Goal: Transaction & Acquisition: Purchase product/service

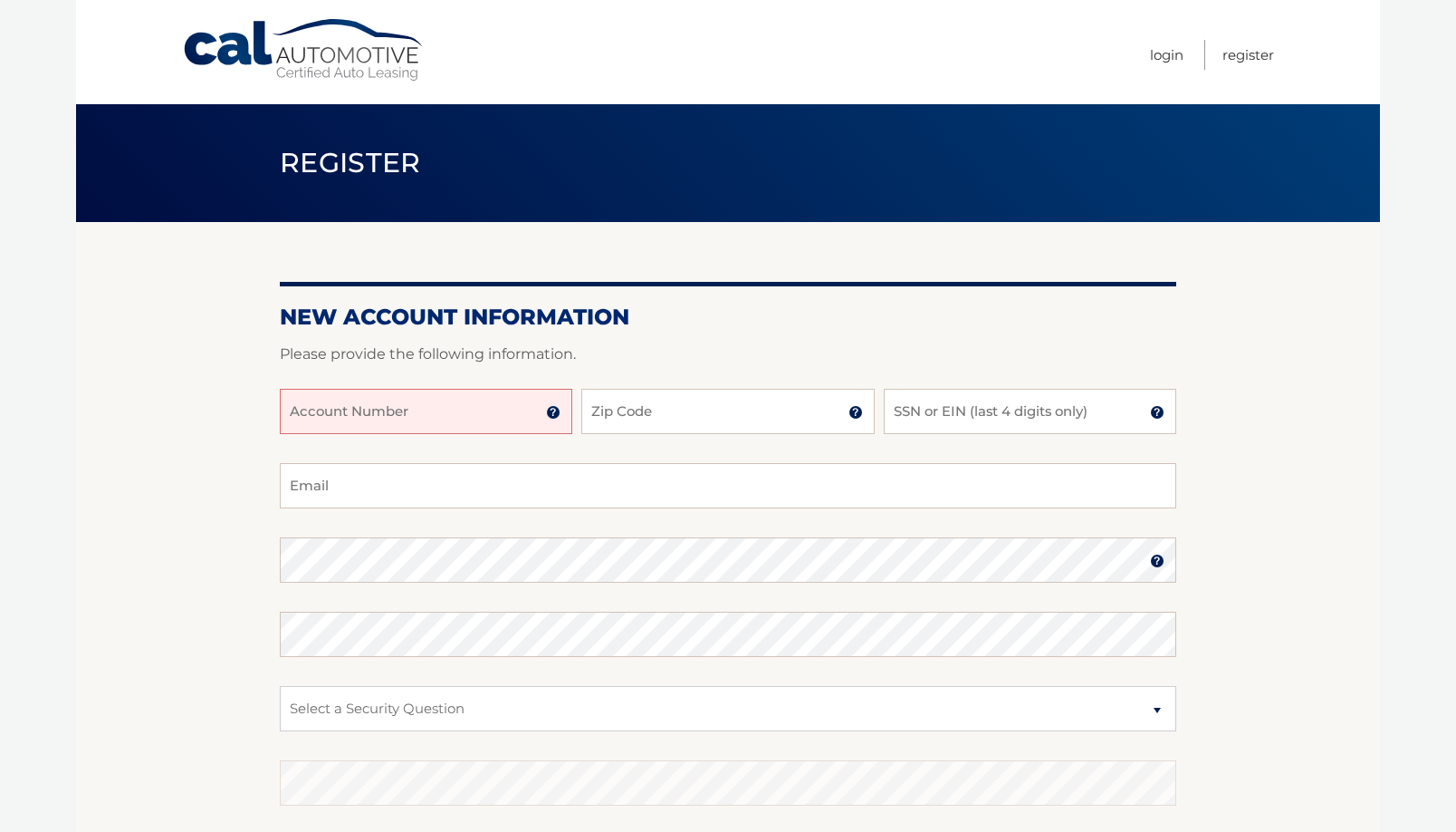
click at [403, 405] on input "Account Number" at bounding box center [426, 411] width 293 height 45
type input "44456027306"
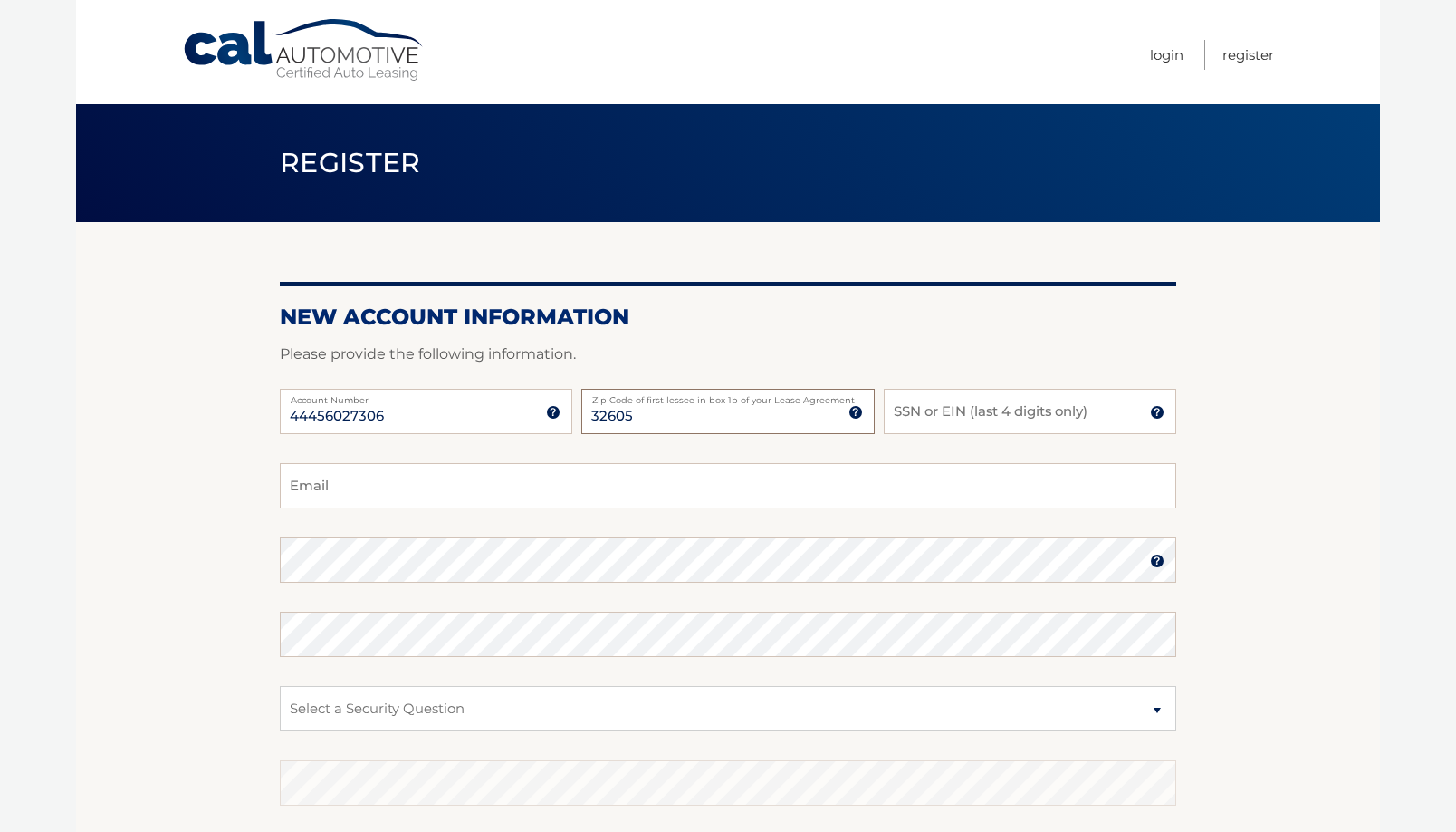
type input "32605"
type input "5169"
type input "c.gabel0602@gmail.com"
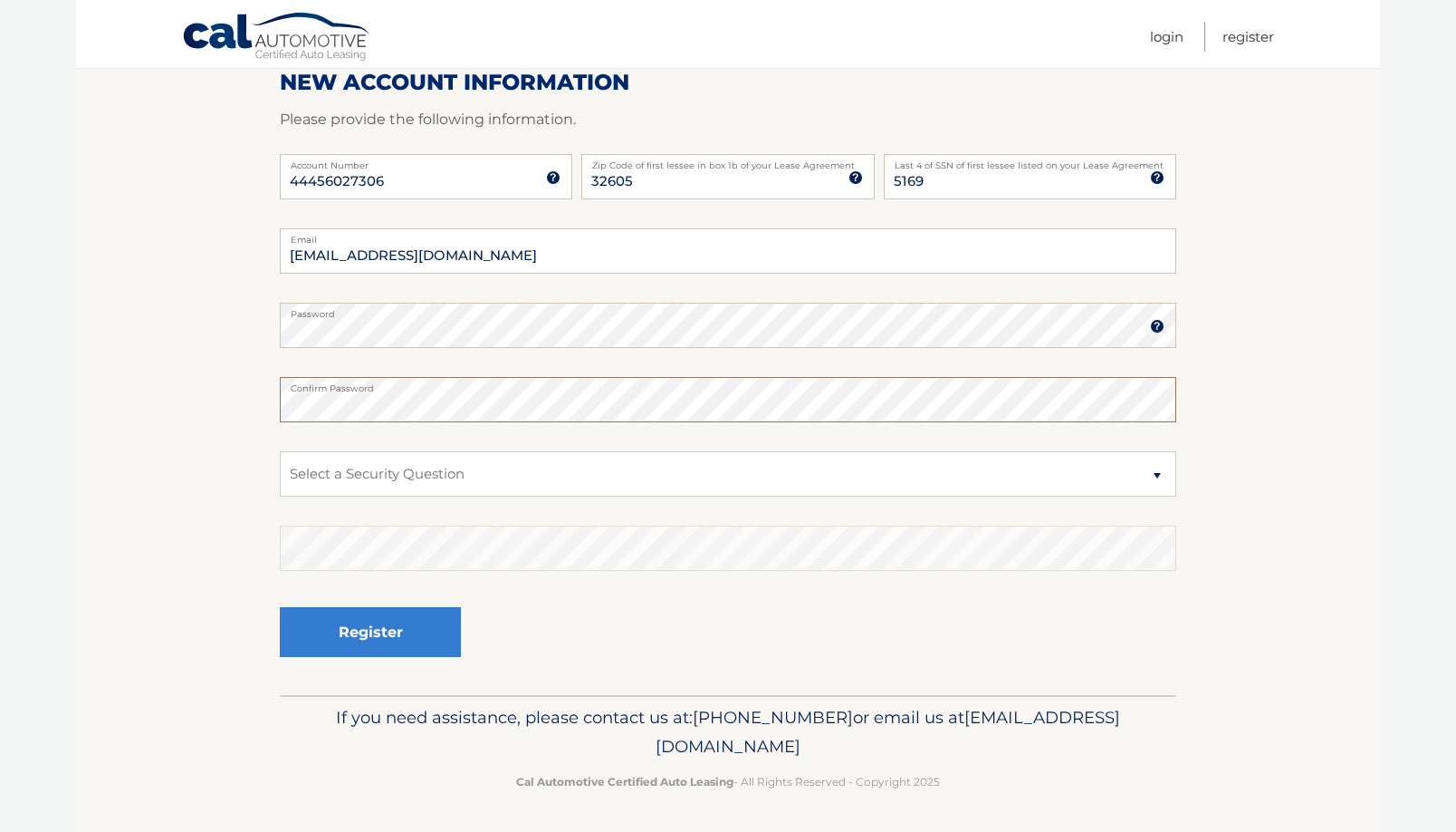
scroll to position [235, 0]
click at [436, 471] on select "Select a Security Question What was the name of your elementary school? What is…" at bounding box center [728, 472] width 897 height 45
select select "1"
click at [280, 450] on select "Select a Security Question What was the name of your elementary school? What is…" at bounding box center [728, 472] width 897 height 45
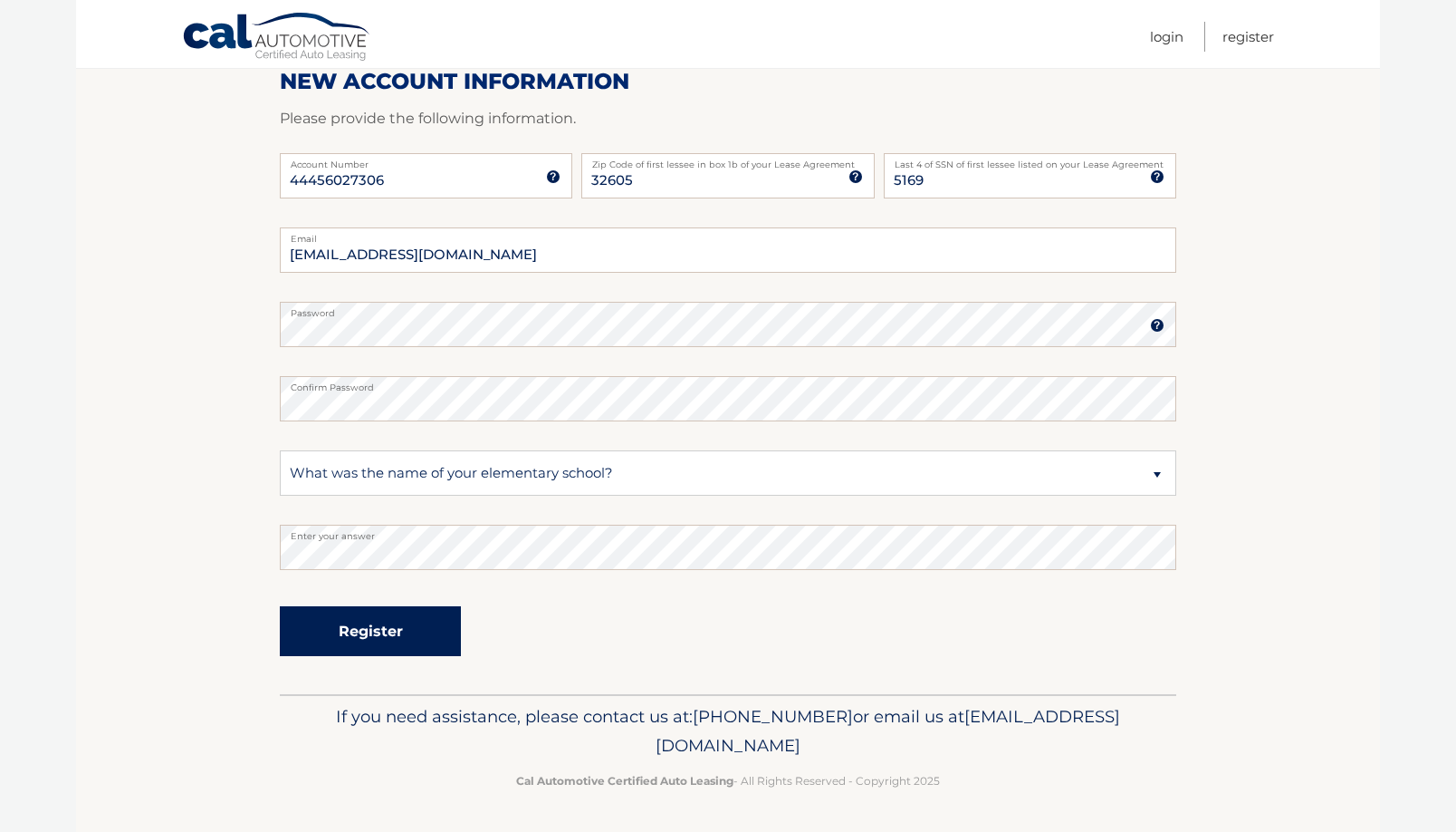
click at [383, 637] on button "Register" at bounding box center [370, 631] width 181 height 50
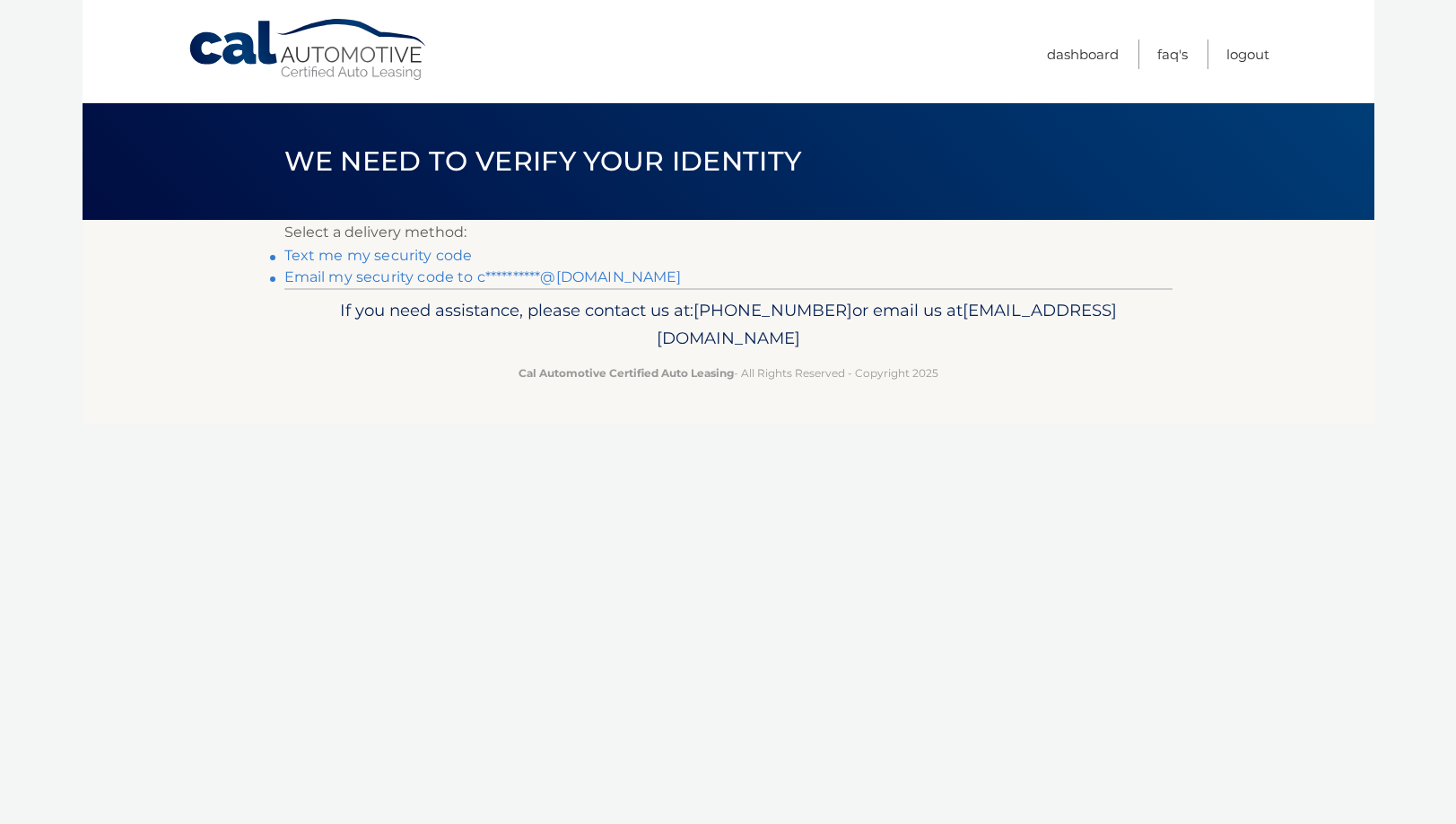
click at [400, 253] on link "Text me my security code" at bounding box center [378, 256] width 188 height 17
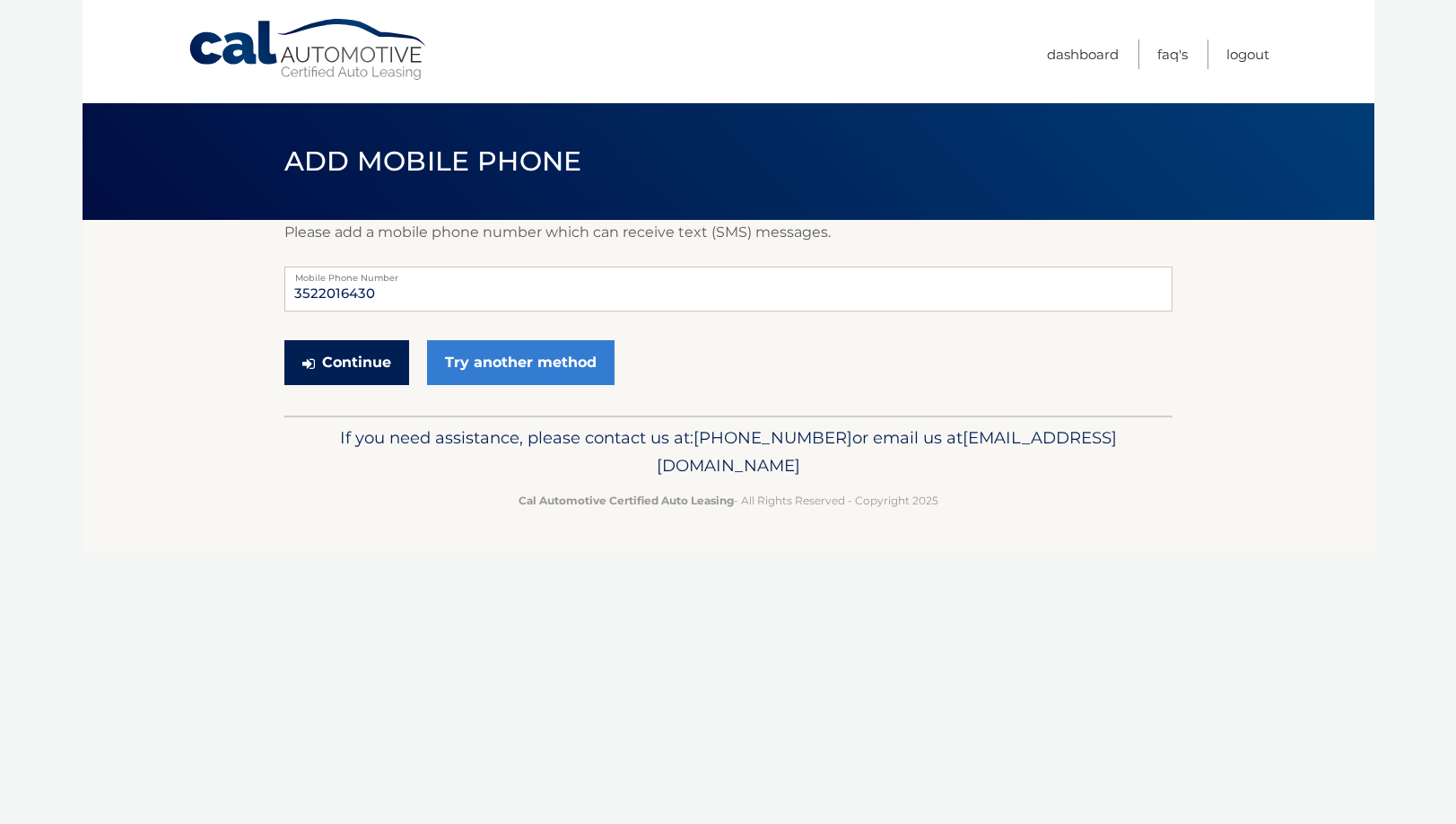
click at [357, 365] on button "Continue" at bounding box center [346, 362] width 125 height 45
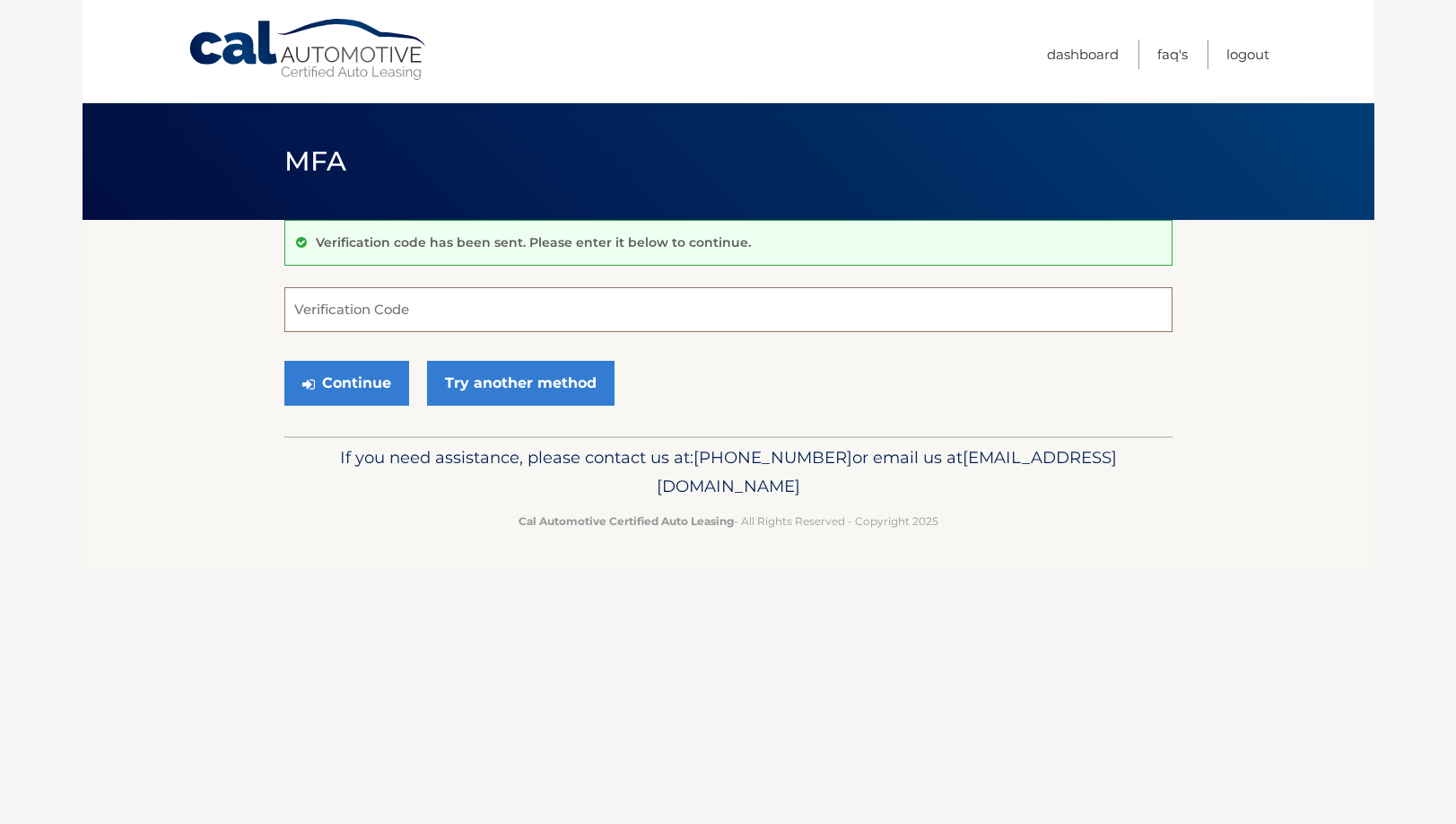
click at [480, 314] on input "Verification Code" at bounding box center [728, 309] width 889 height 45
type input "890810"
click at [368, 380] on button "Continue" at bounding box center [346, 383] width 125 height 45
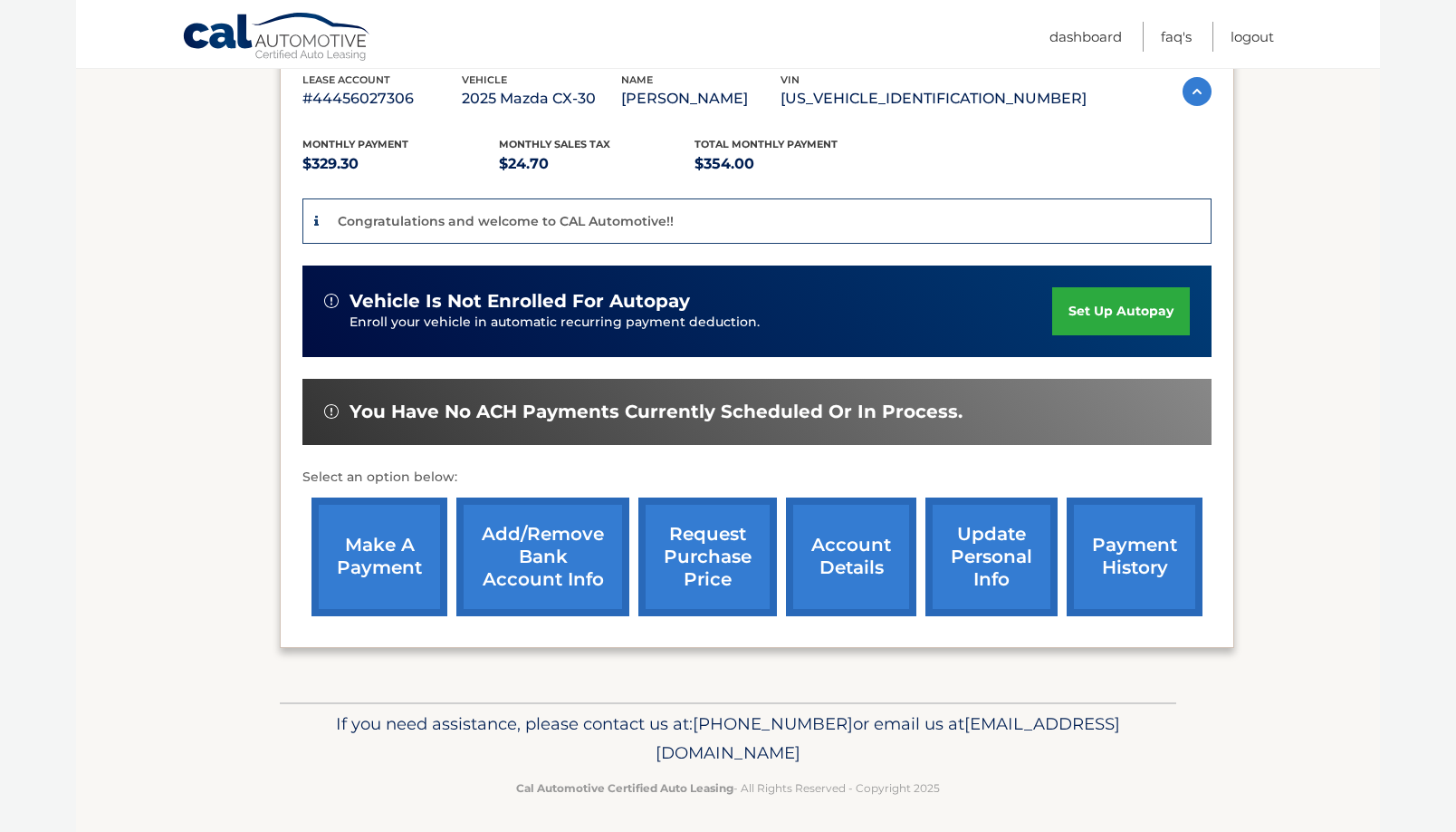
scroll to position [334, 0]
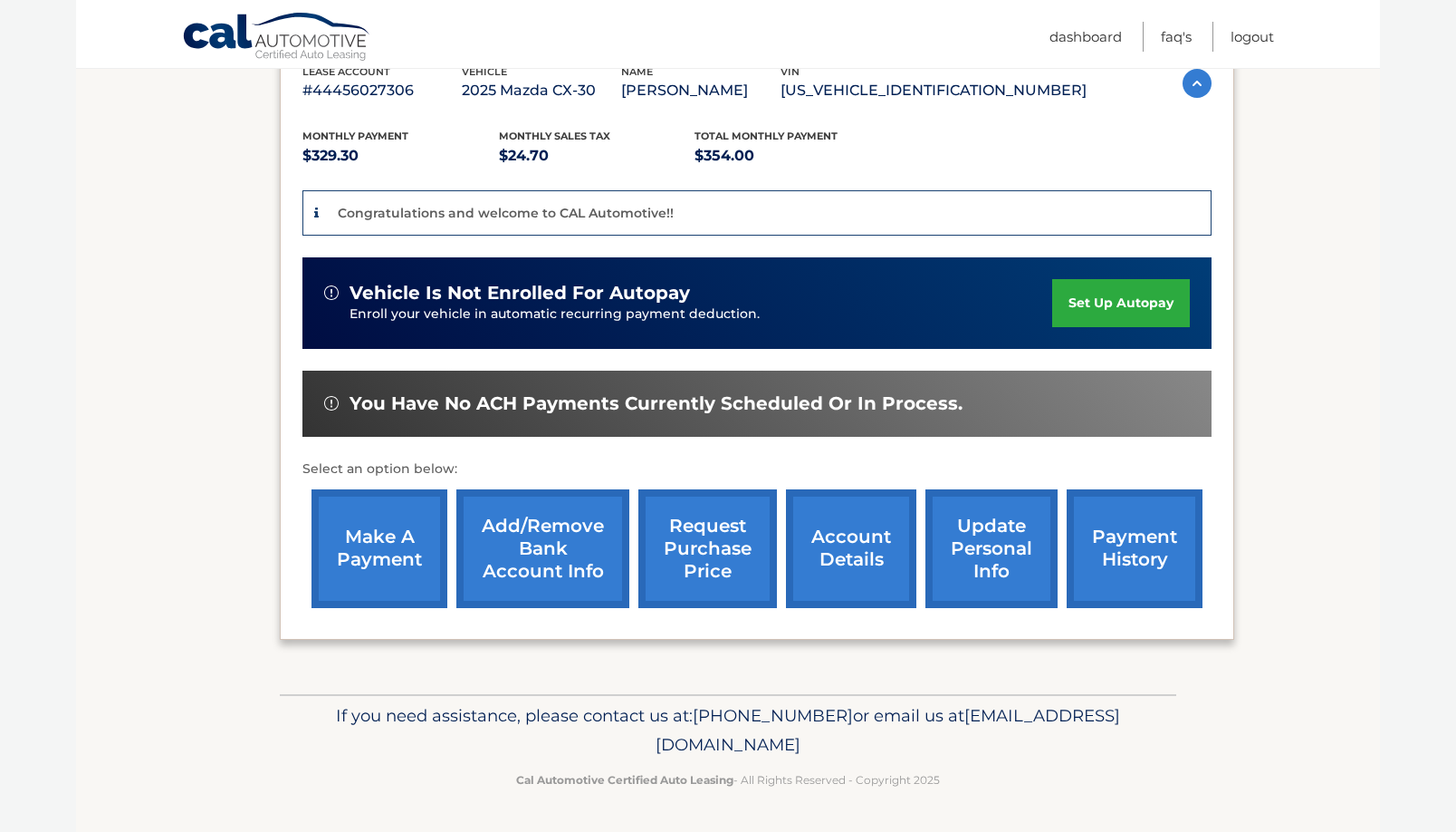
click at [388, 551] on link "make a payment" at bounding box center [380, 549] width 136 height 119
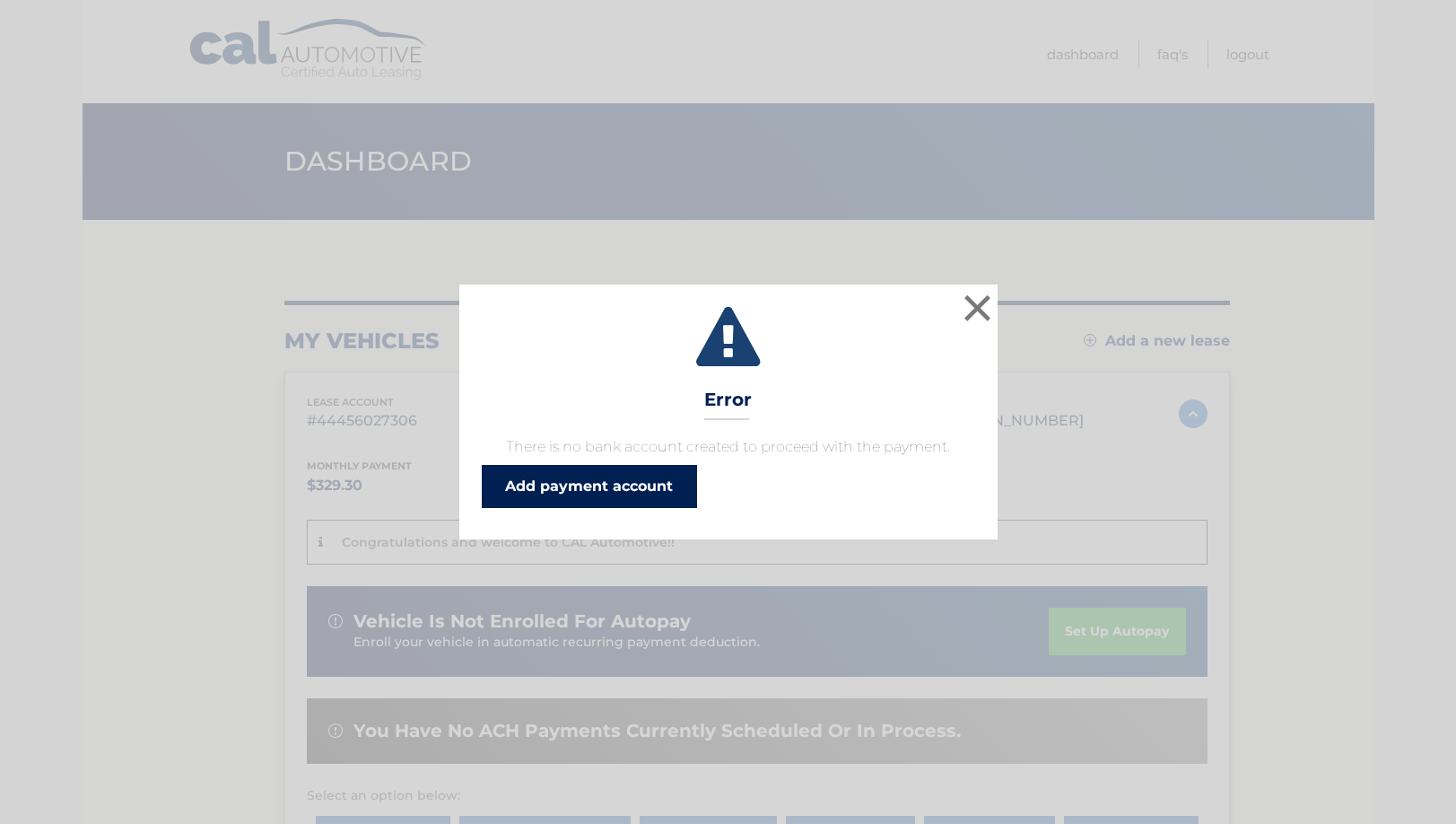
click at [548, 490] on link "Add payment account" at bounding box center [589, 486] width 216 height 43
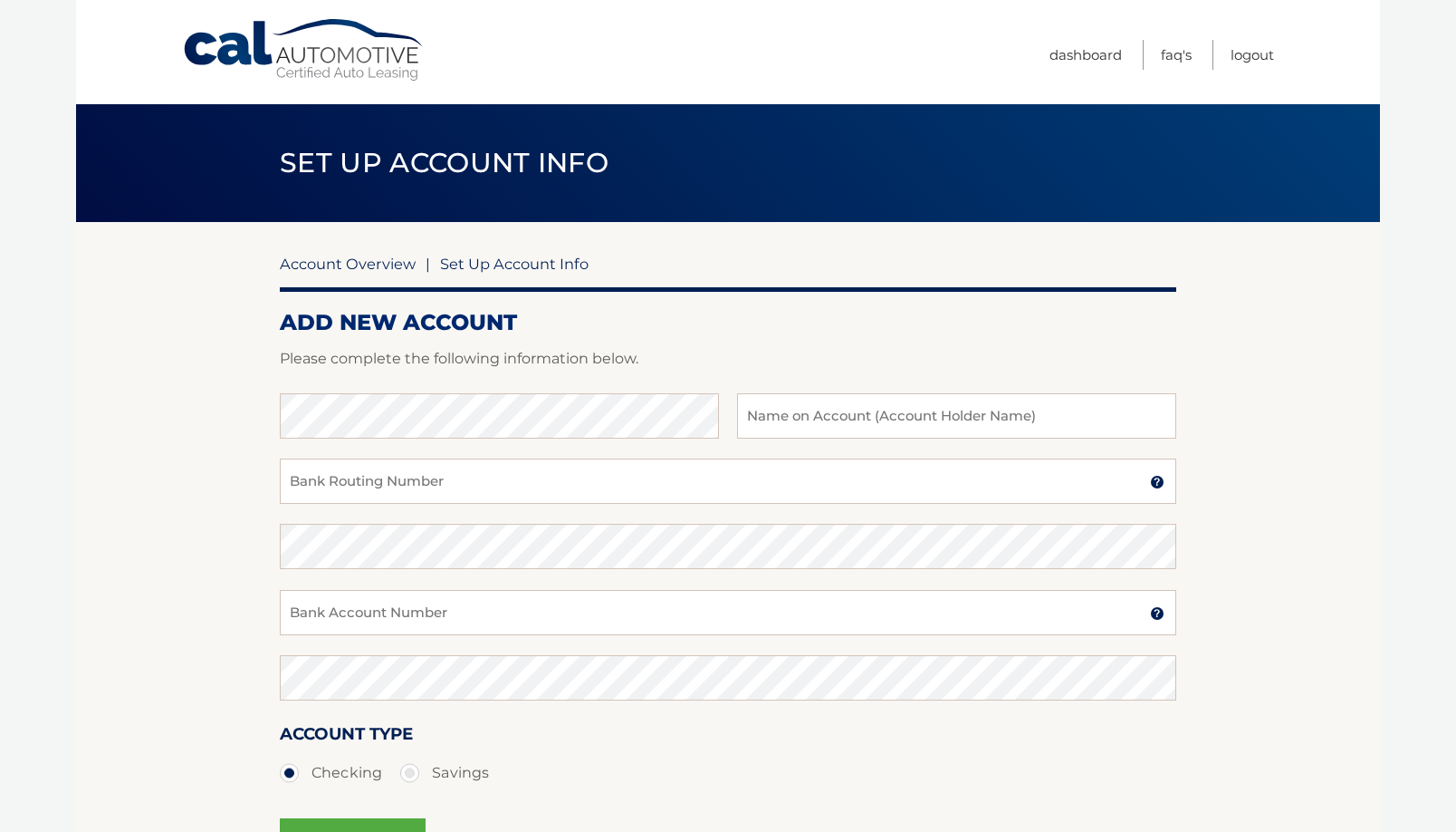
click at [387, 268] on link "Account Overview" at bounding box center [348, 263] width 136 height 18
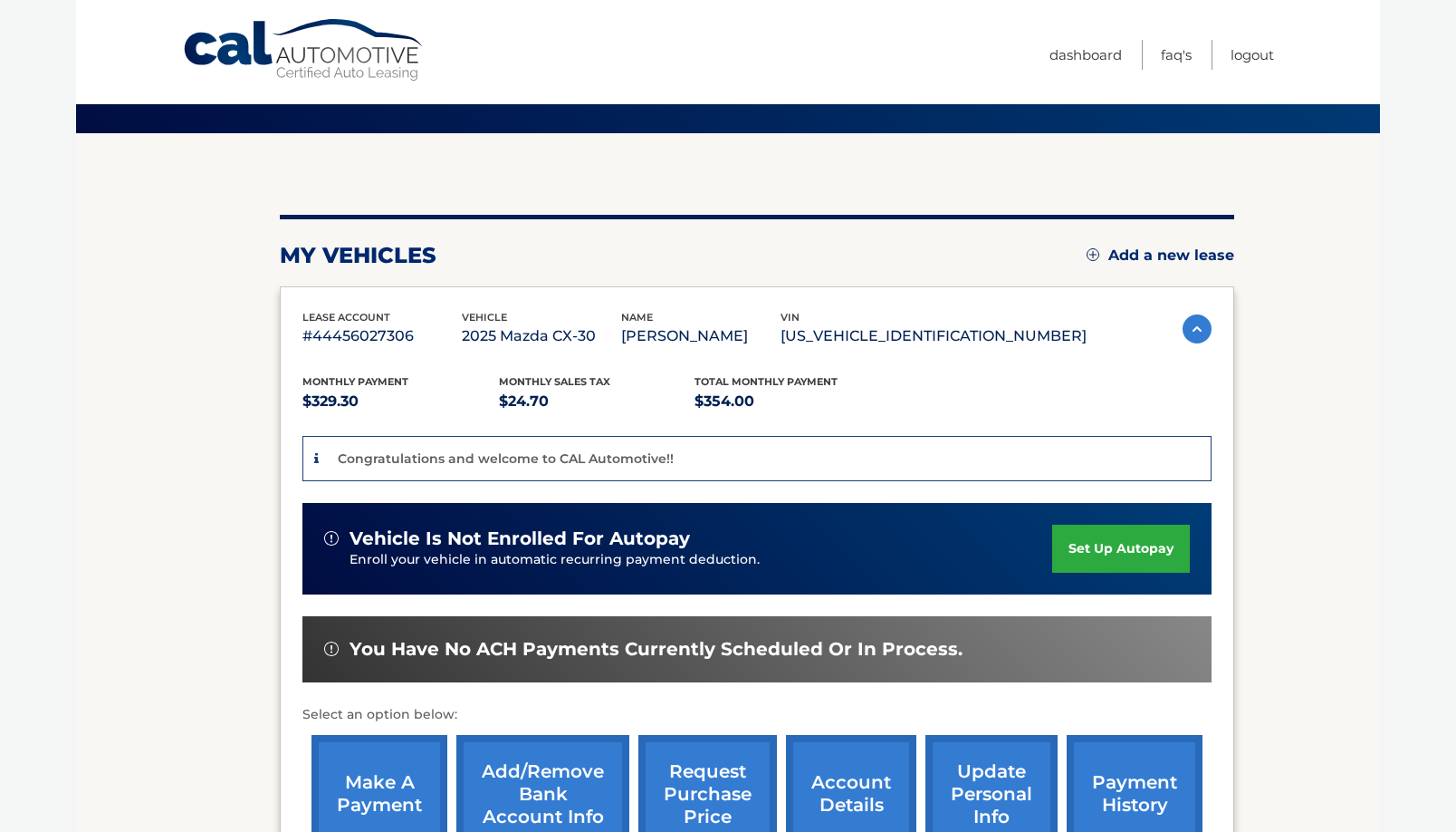
scroll to position [181, 0]
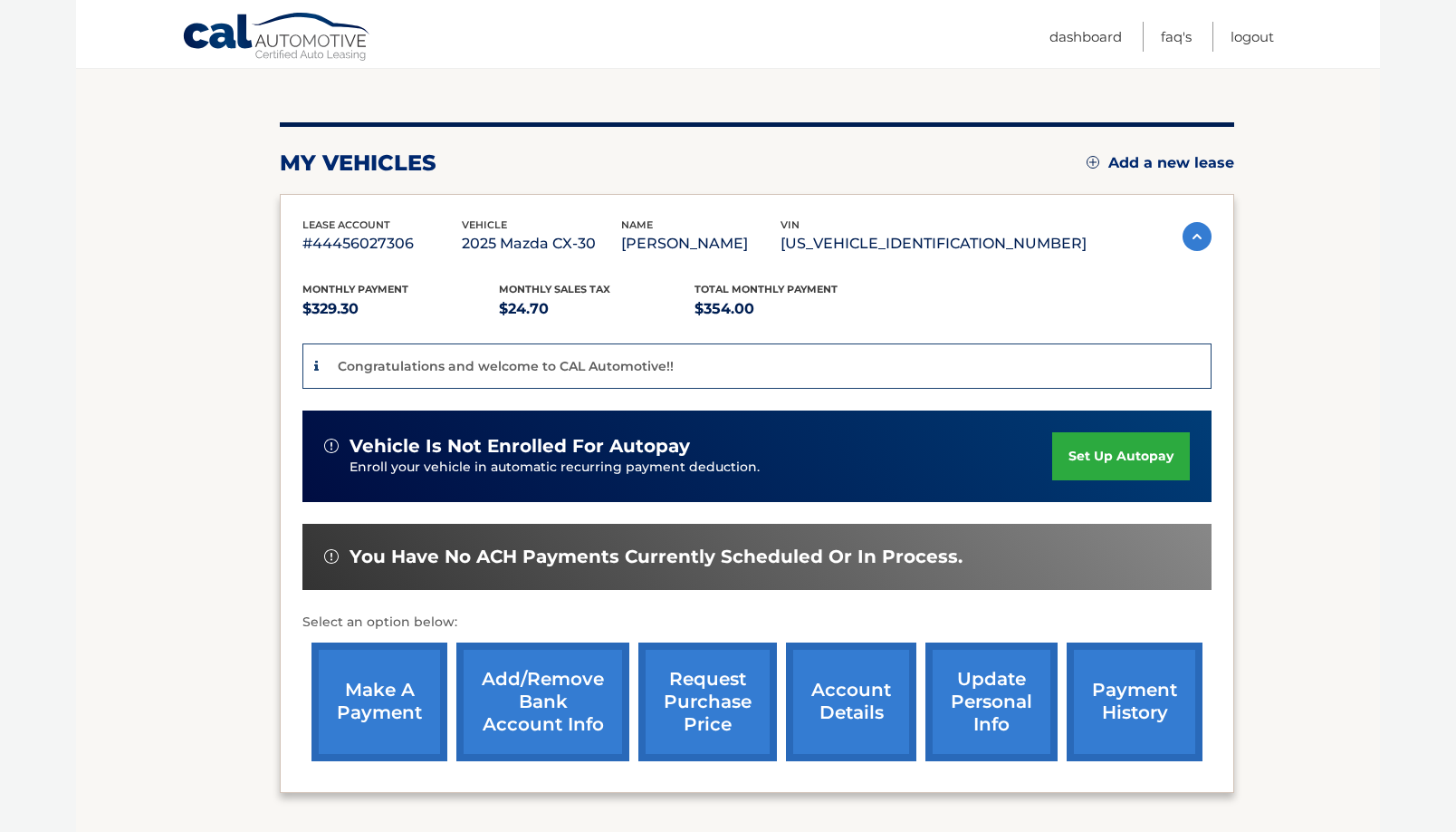
click at [354, 691] on link "make a payment" at bounding box center [380, 701] width 136 height 119
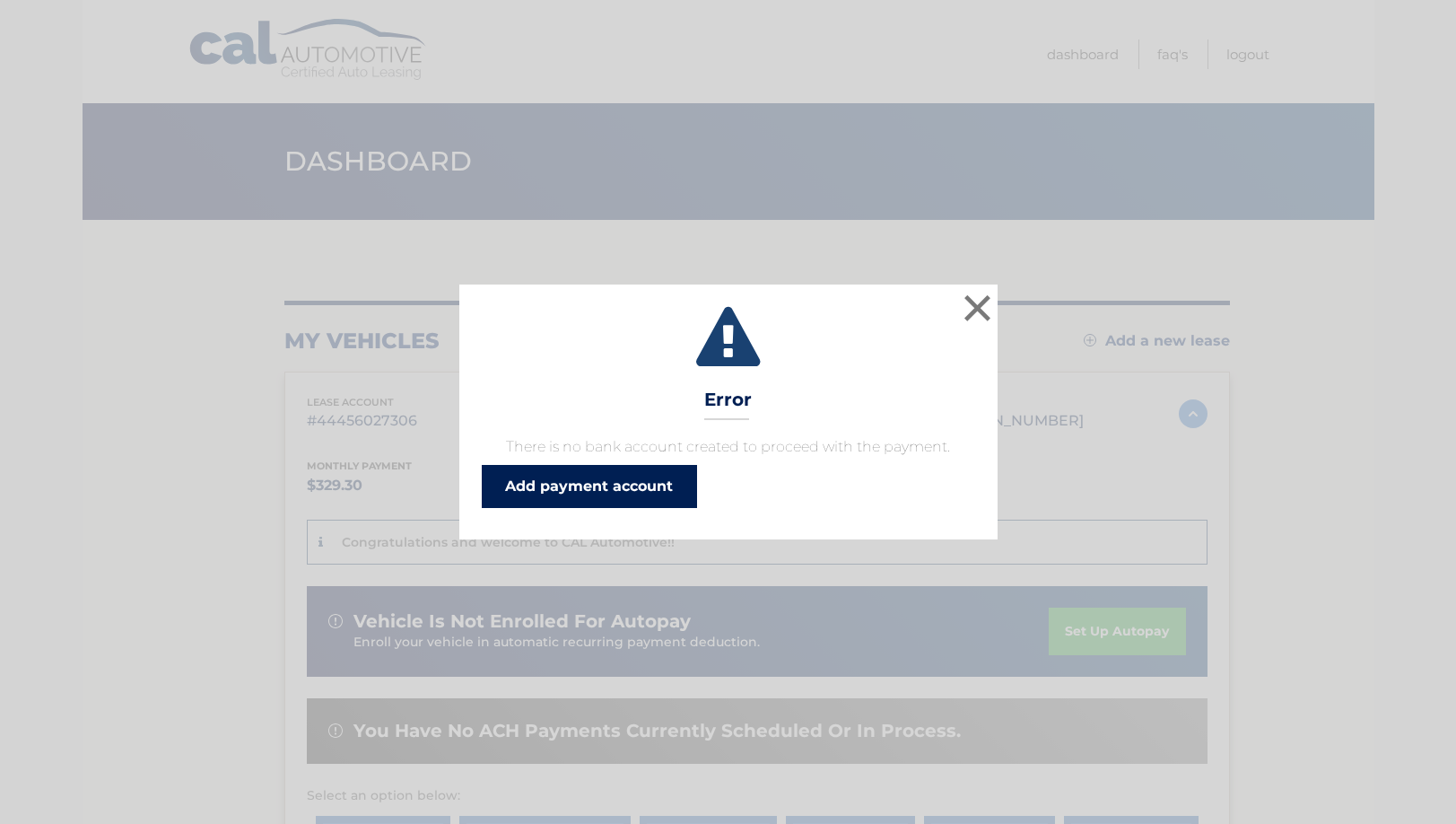
click at [546, 473] on link "Add payment account" at bounding box center [589, 486] width 216 height 43
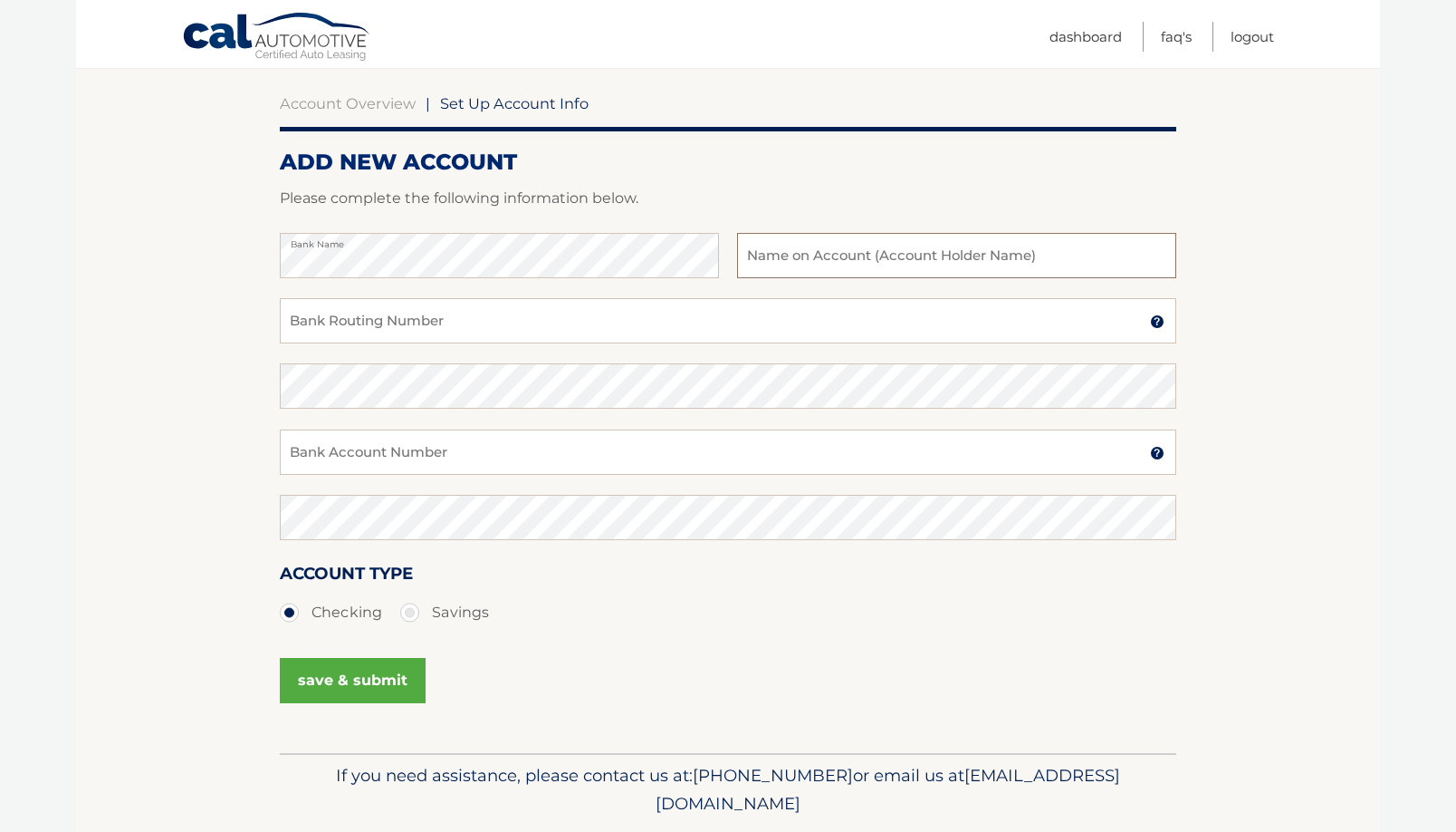
scroll to position [129, 0]
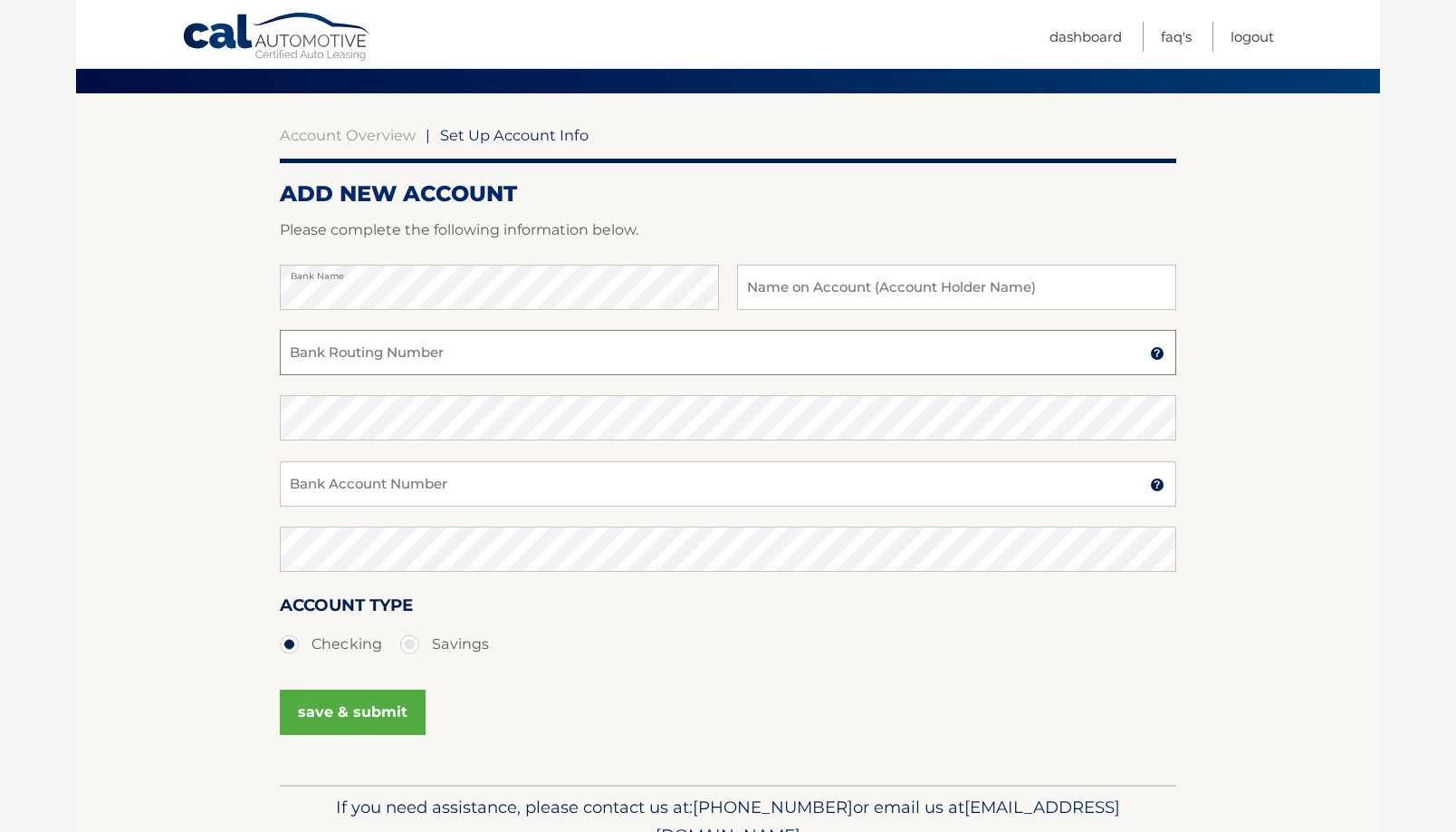
click at [512, 356] on input "Bank Routing Number" at bounding box center [728, 352] width 897 height 45
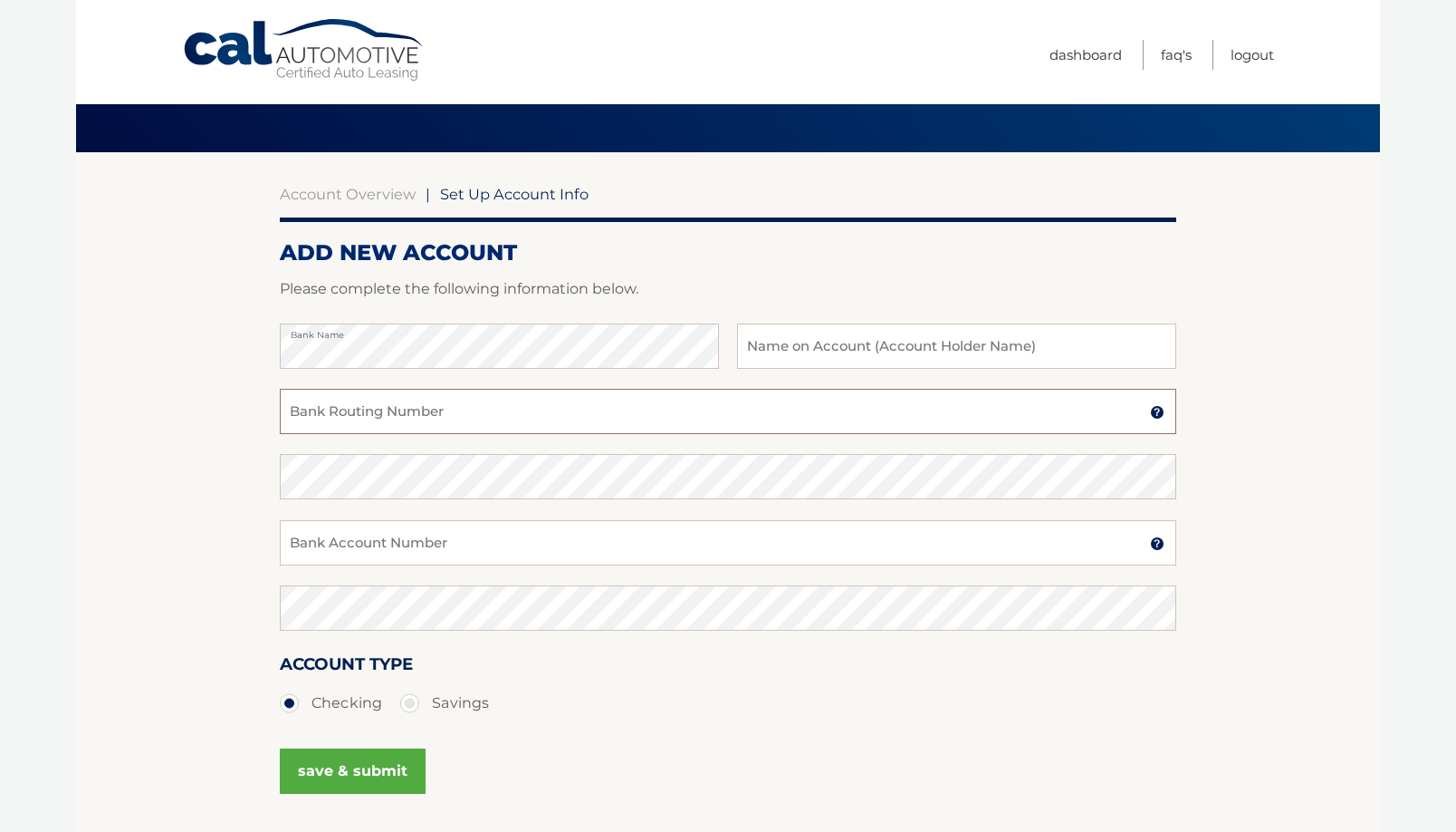
scroll to position [38, 0]
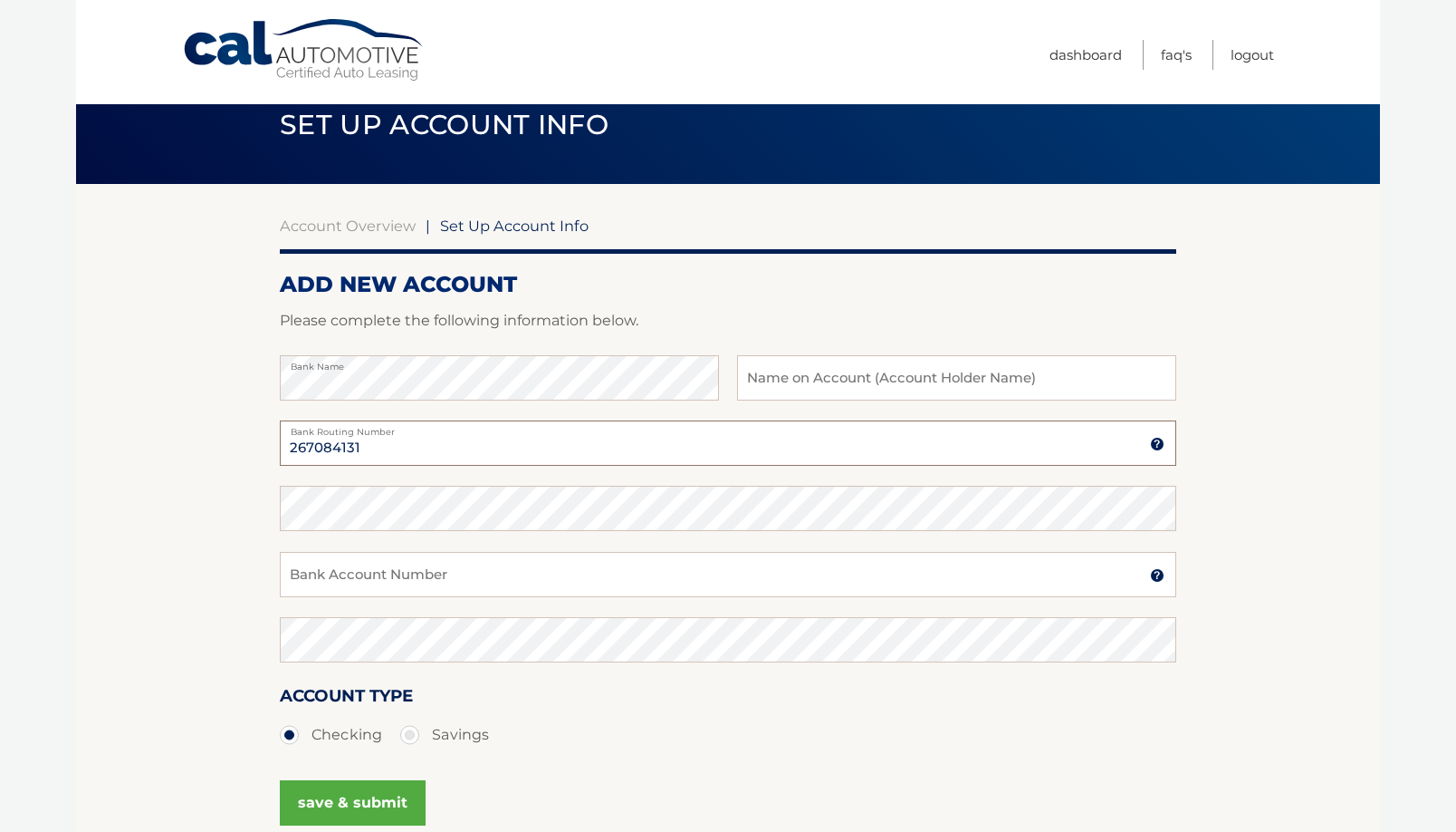
type input "267084131"
type input "2"
click at [660, 576] on input "Bank Account Number" at bounding box center [728, 574] width 897 height 45
type input "729725286"
click at [856, 378] on input "text" at bounding box center [957, 377] width 439 height 45
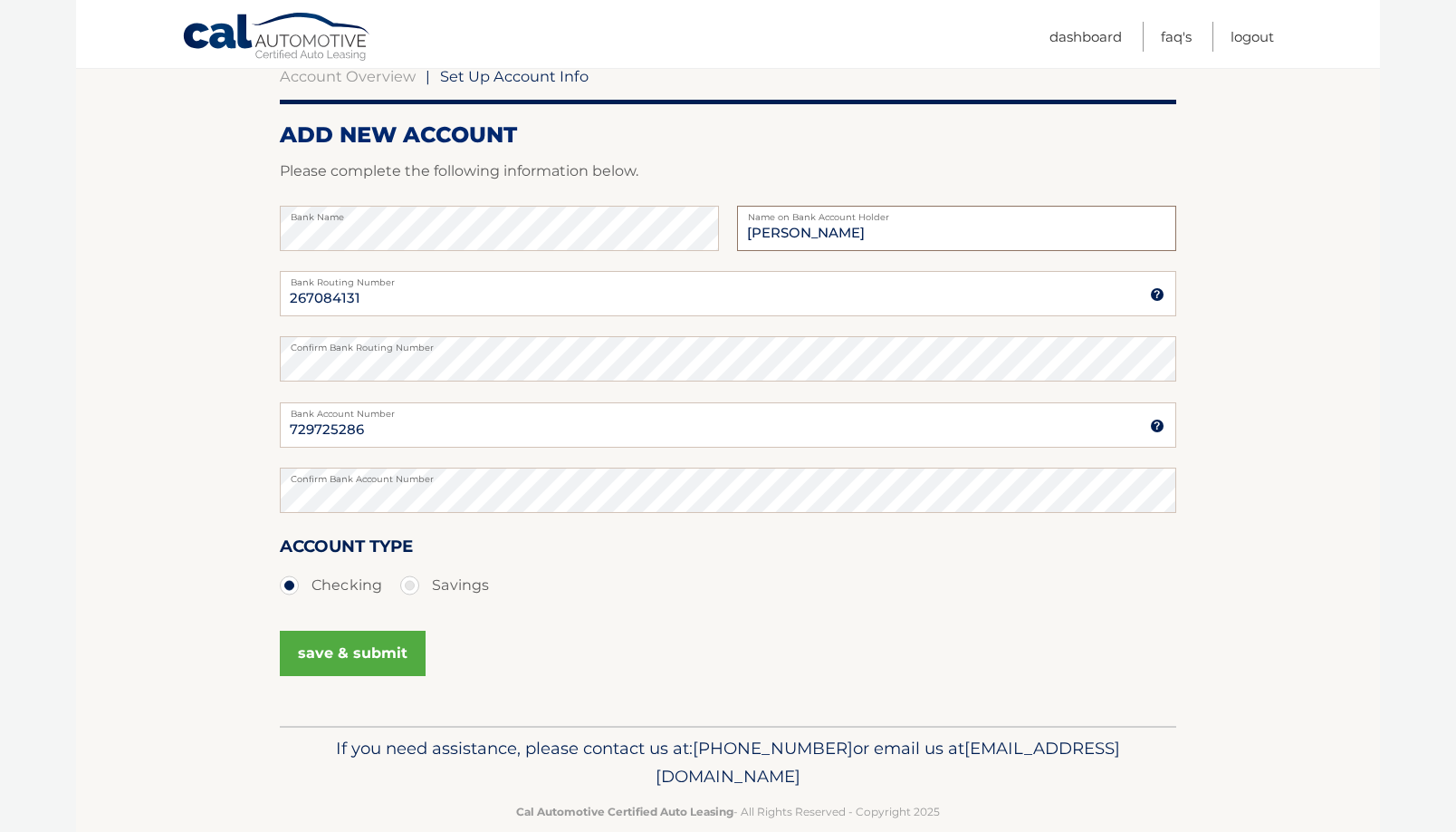
scroll to position [219, 0]
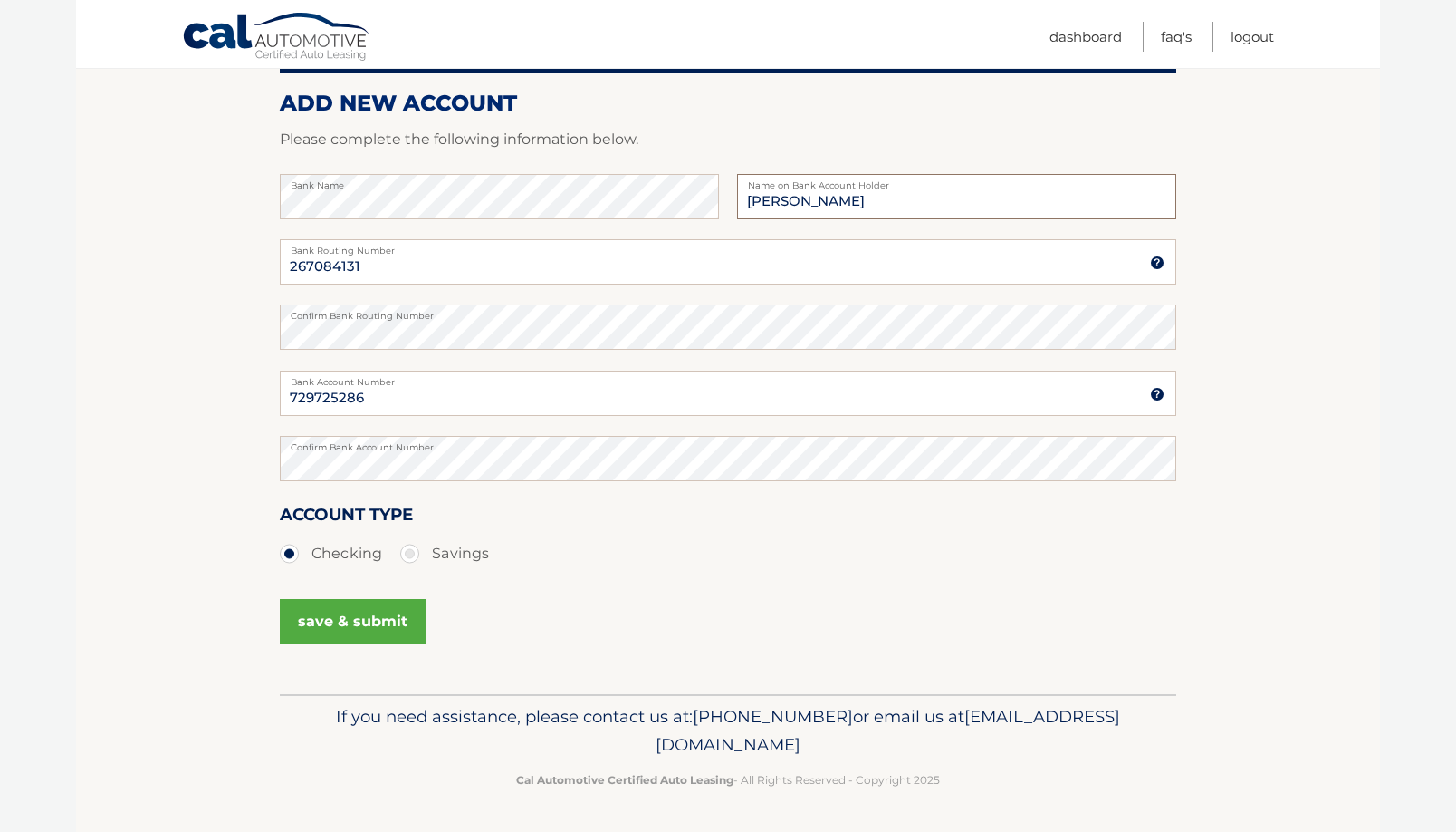
type input "Ana-Maria Carnesoltas"
click at [326, 627] on button "save & submit" at bounding box center [353, 621] width 146 height 45
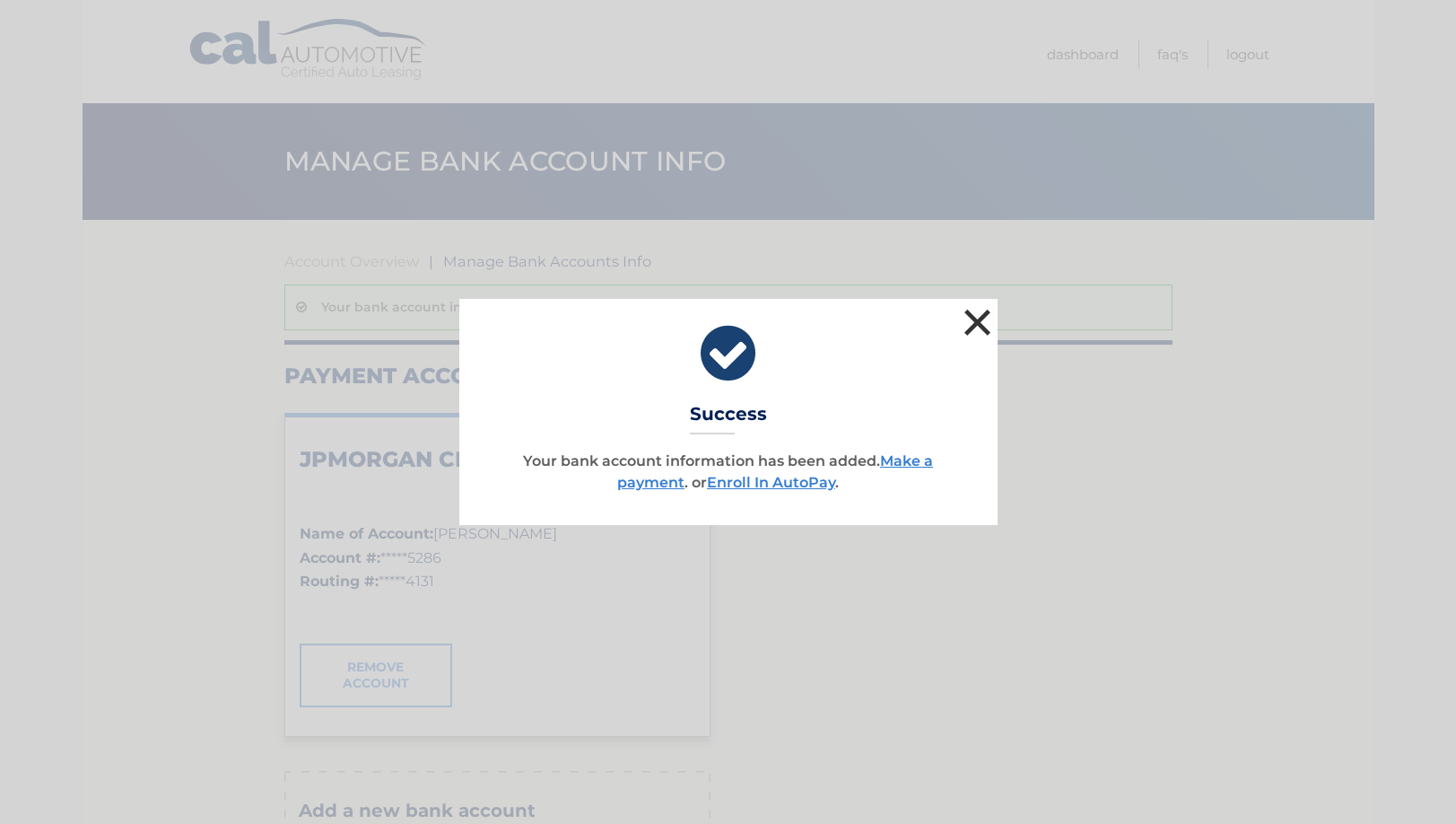
click at [984, 321] on button "×" at bounding box center [978, 322] width 36 height 36
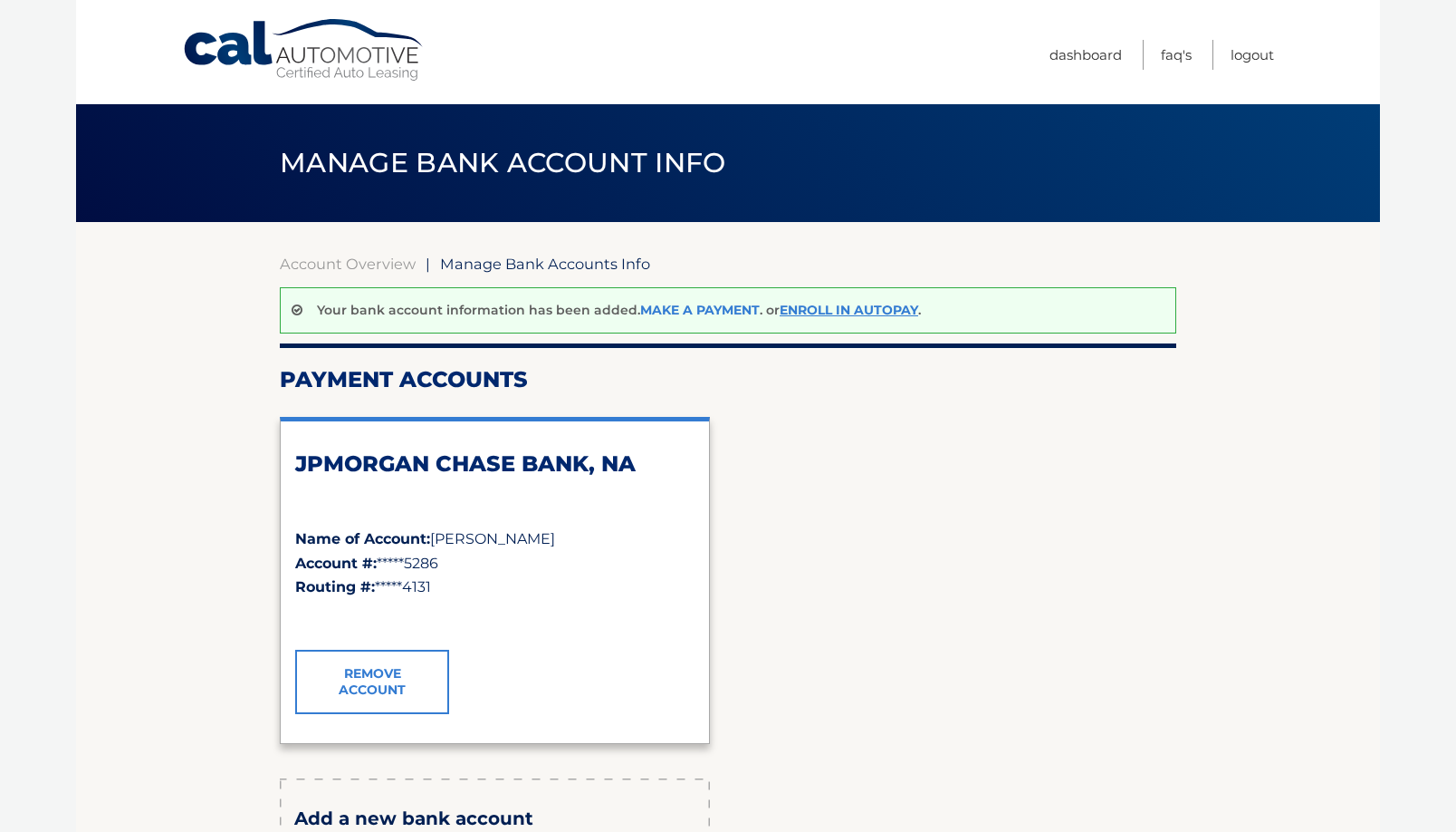
click at [706, 303] on link "Make a payment" at bounding box center [700, 309] width 120 height 16
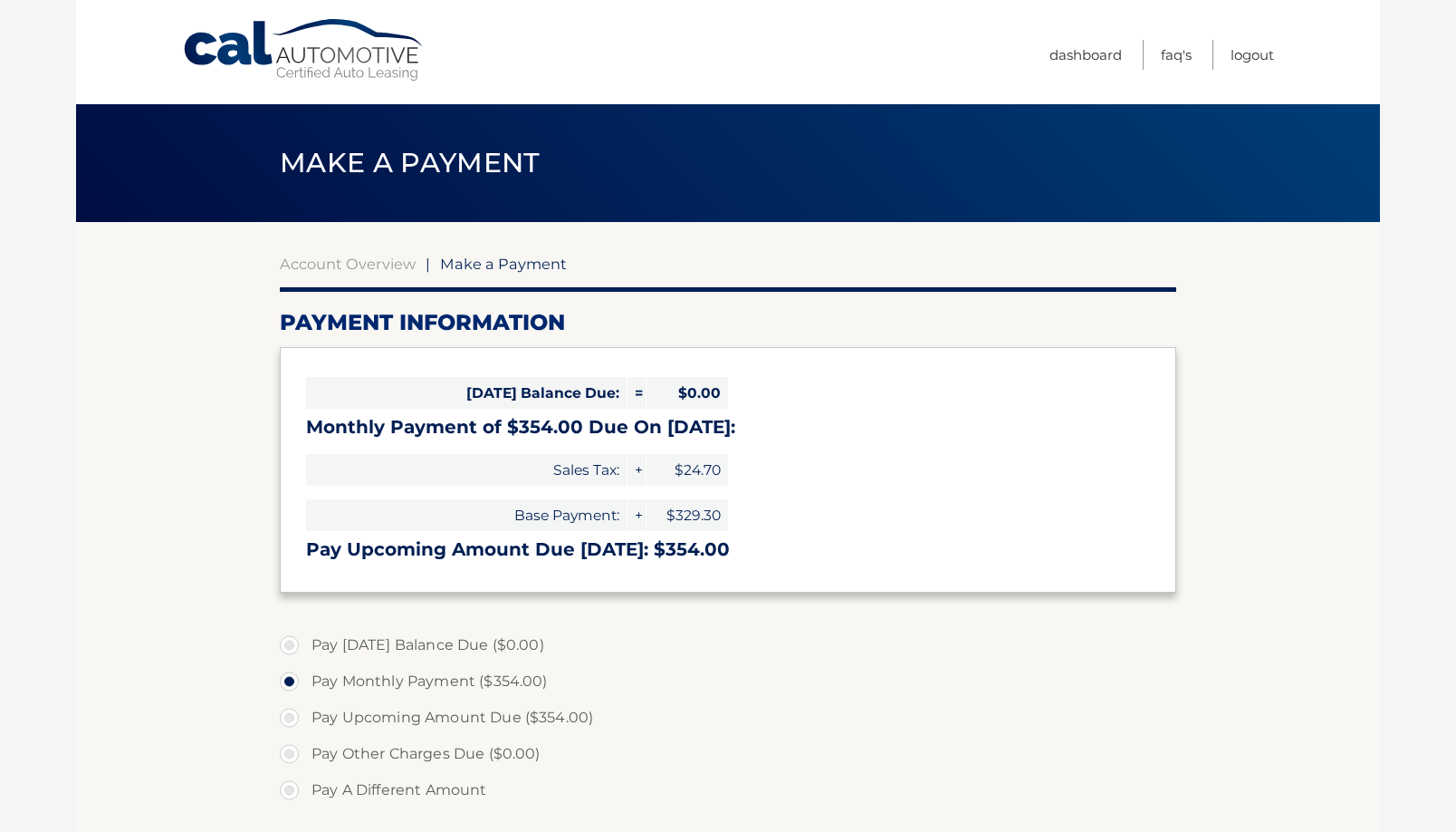
select select "ZDgxZTMwM2UtY2JkZS00YzcxLThiNDktNDNjMGU0MWY5NTMy"
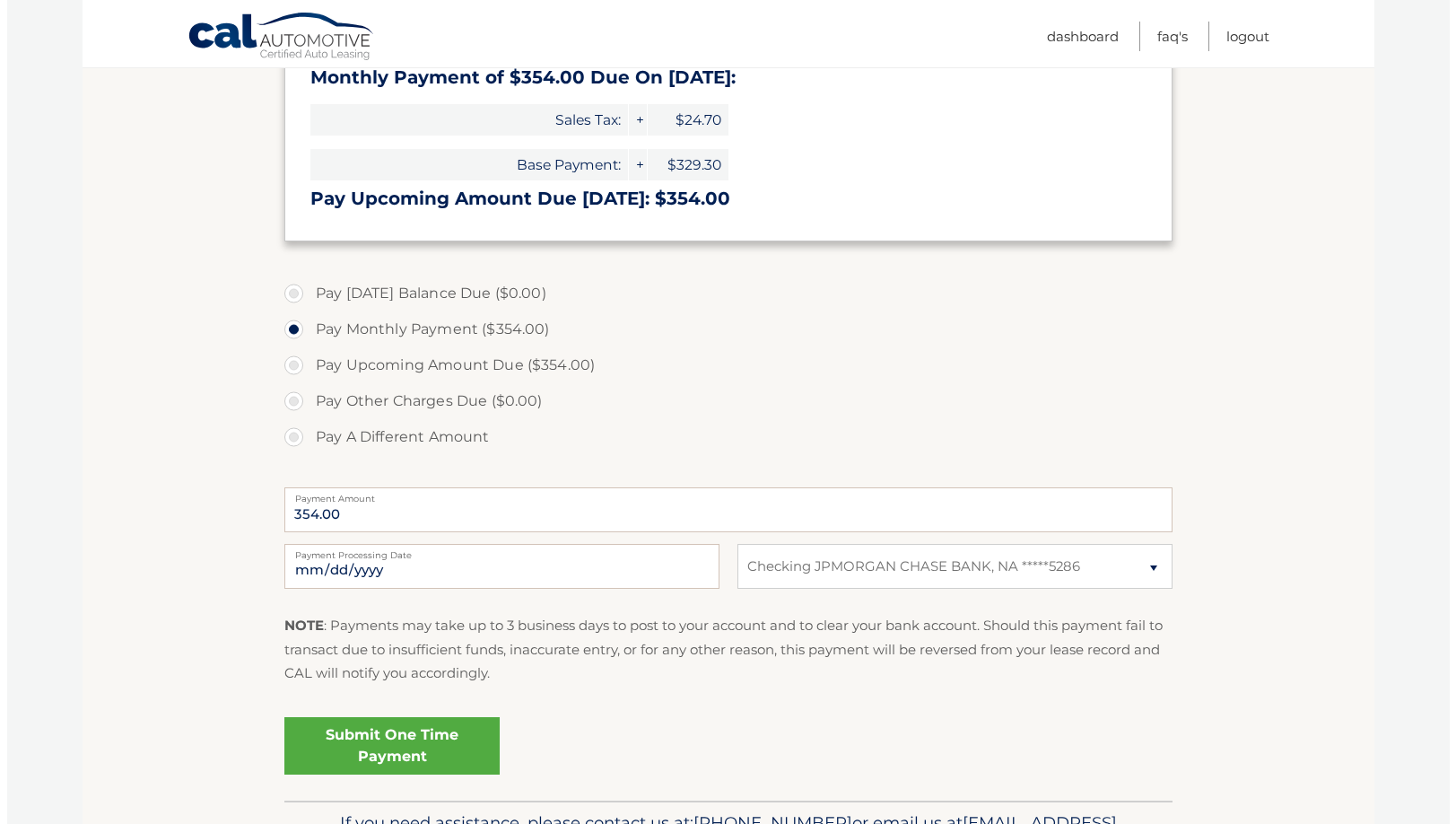
scroll to position [458, 0]
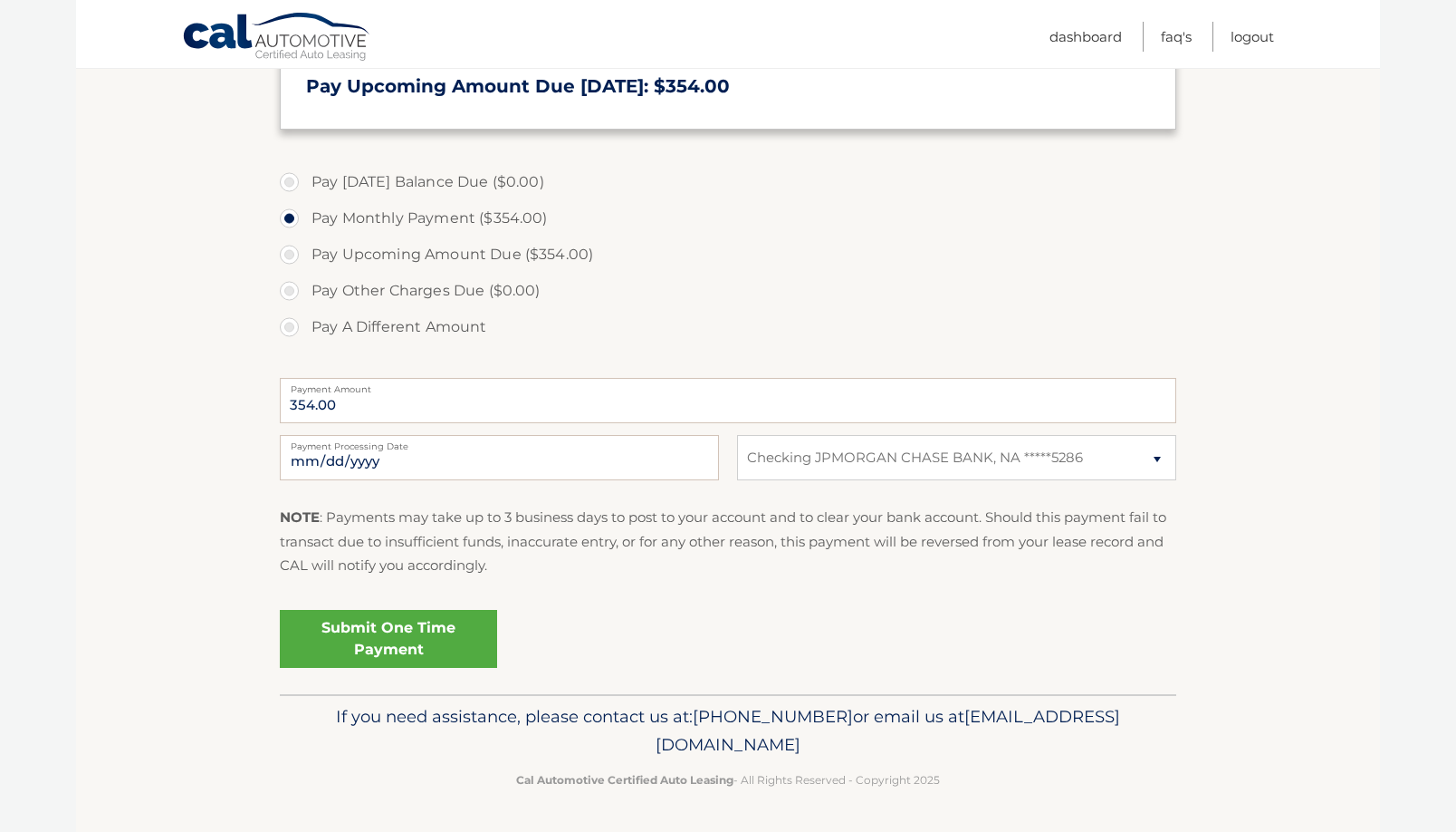
click at [393, 642] on link "Submit One Time Payment" at bounding box center [388, 638] width 218 height 58
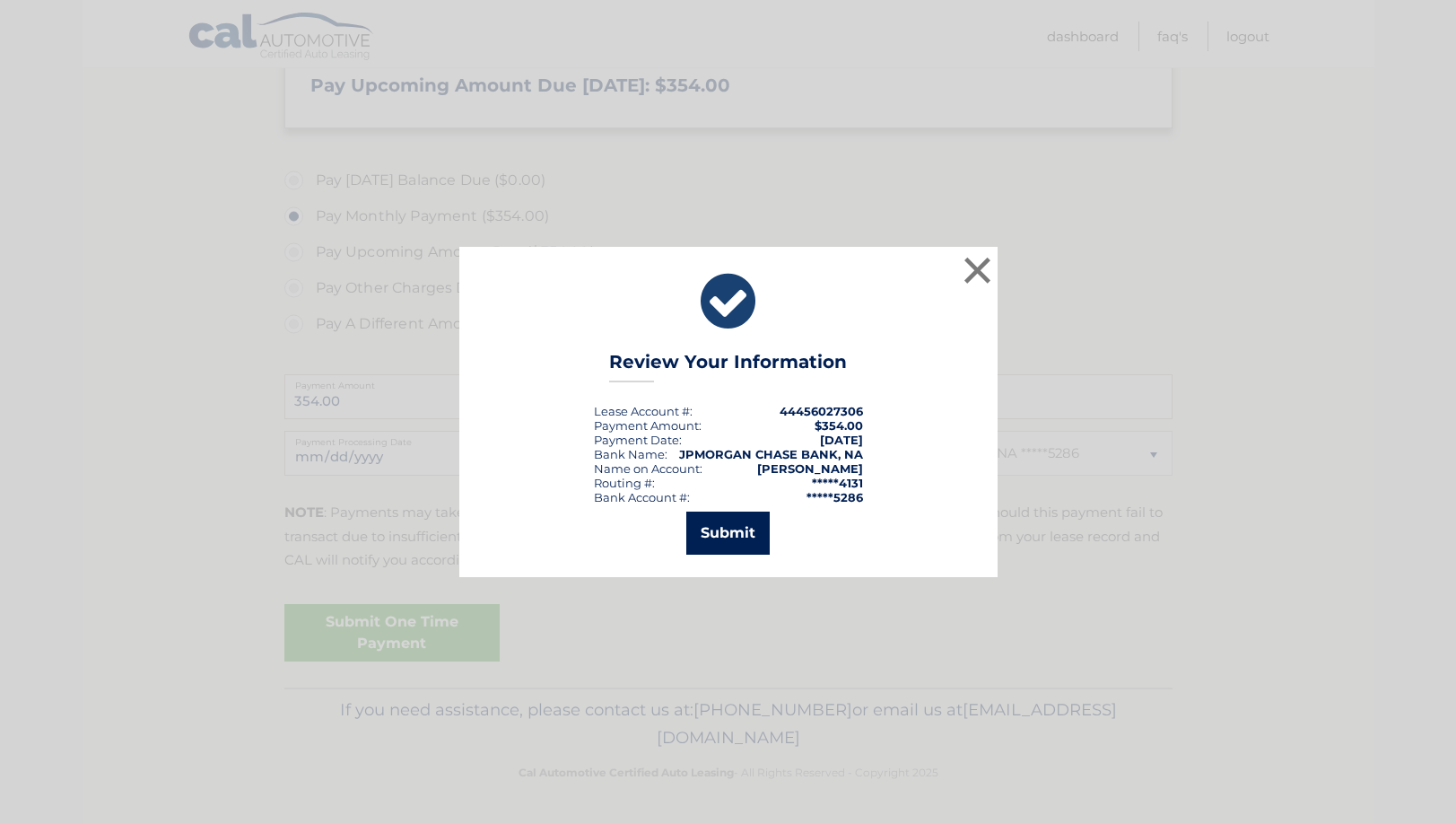
click at [725, 532] on button "Submit" at bounding box center [728, 532] width 84 height 43
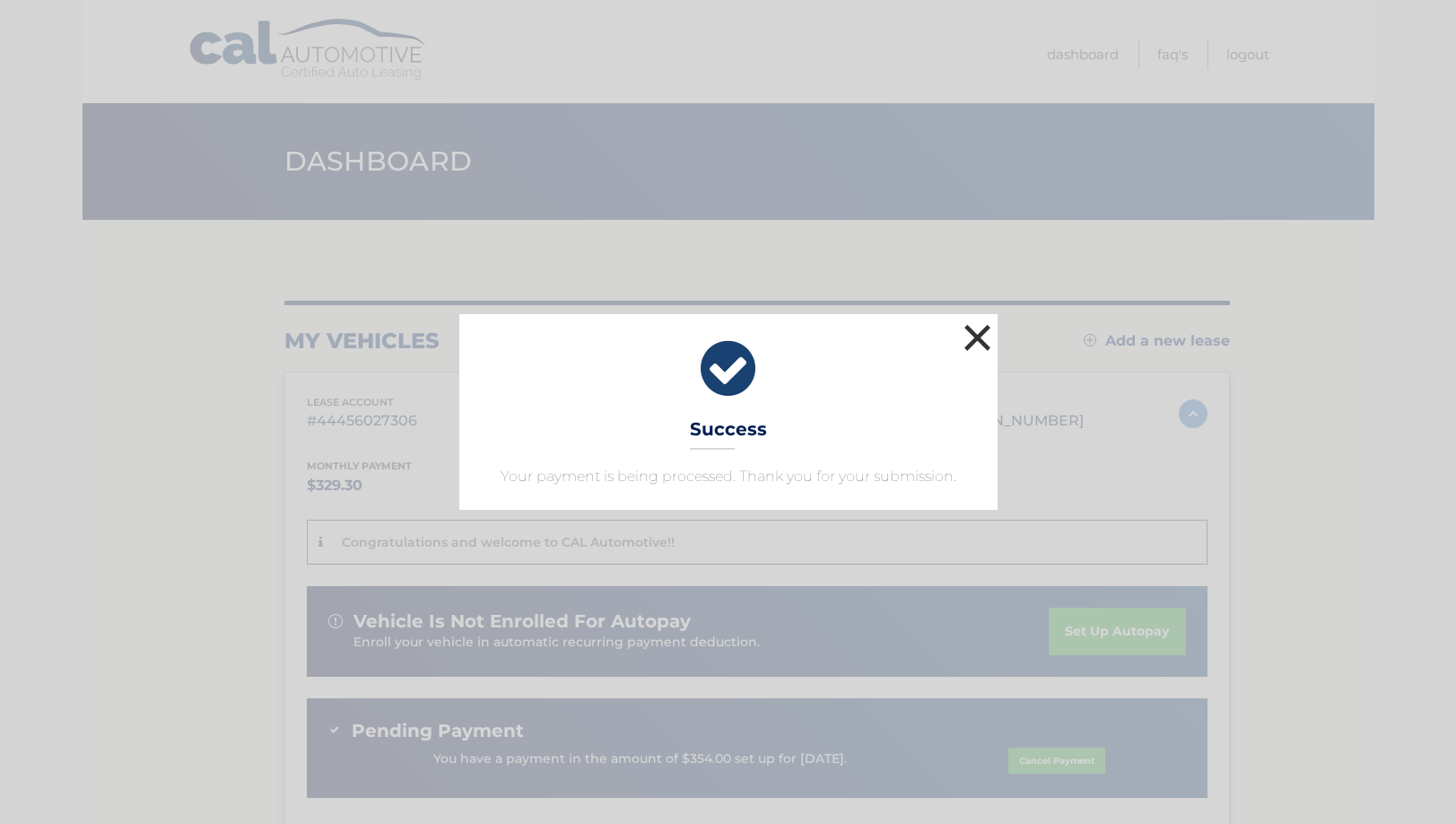
click at [974, 338] on button "×" at bounding box center [978, 337] width 36 height 36
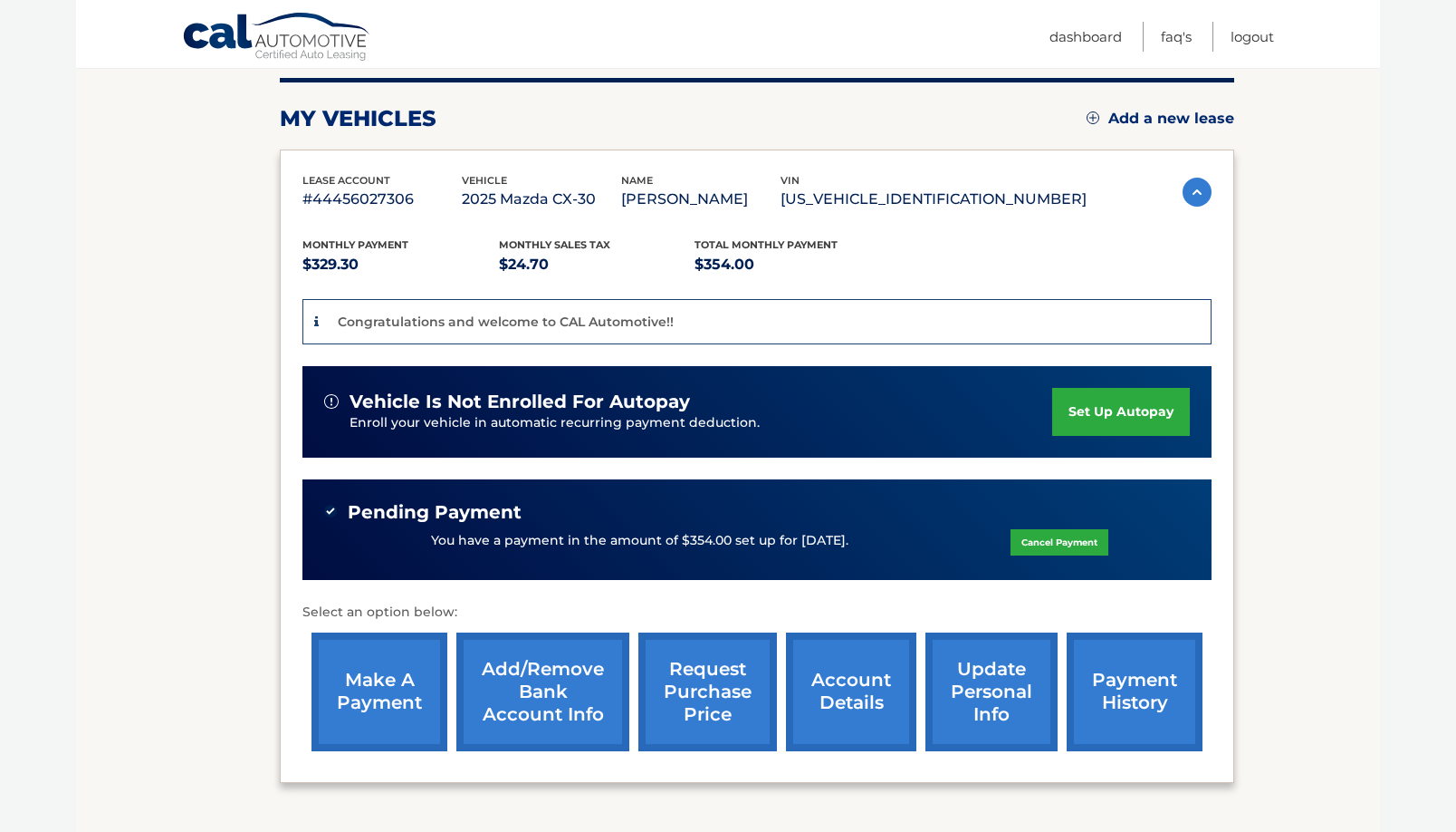
scroll to position [272, 0]
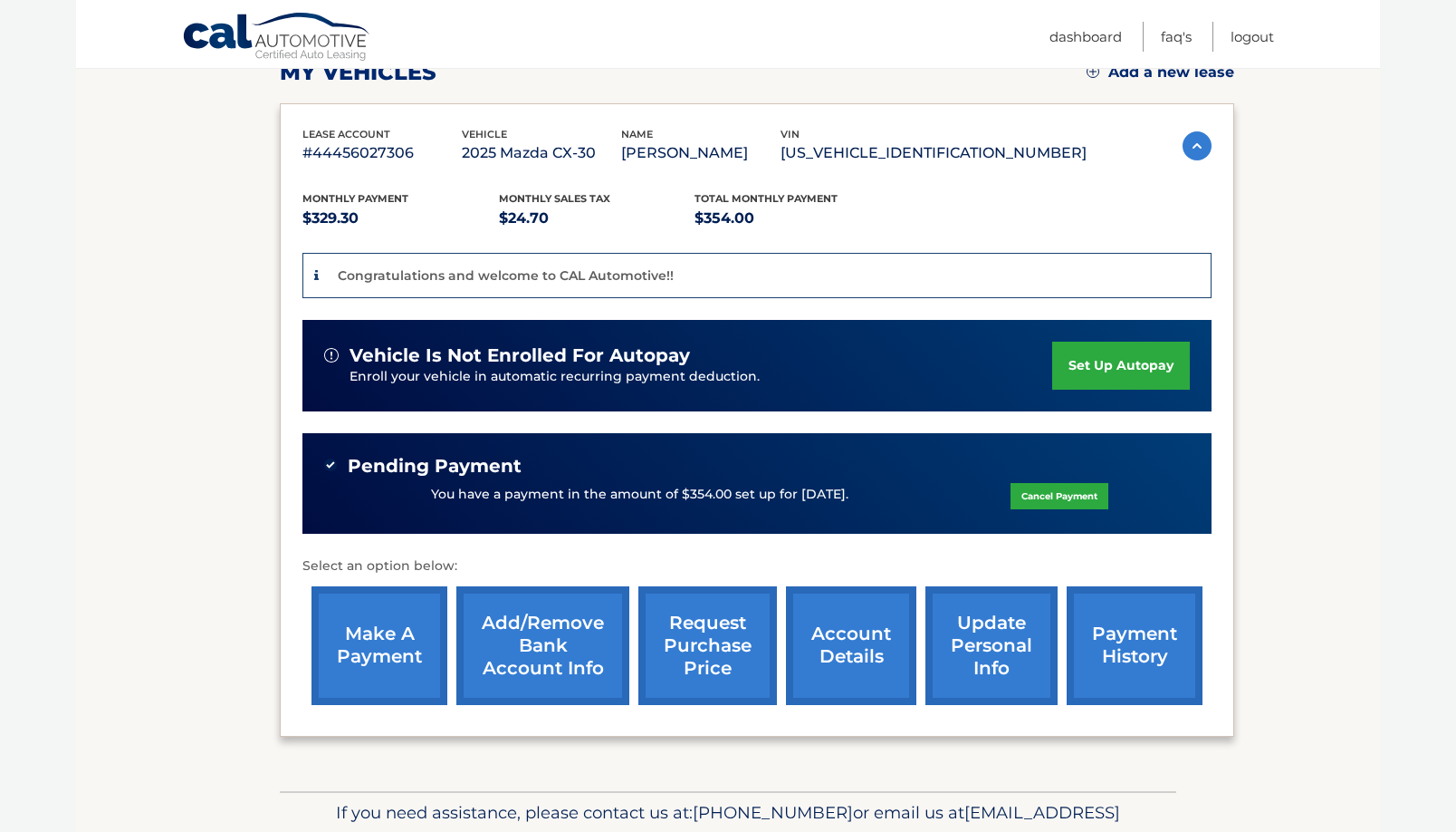
click at [1138, 635] on link "payment history" at bounding box center [1135, 646] width 136 height 119
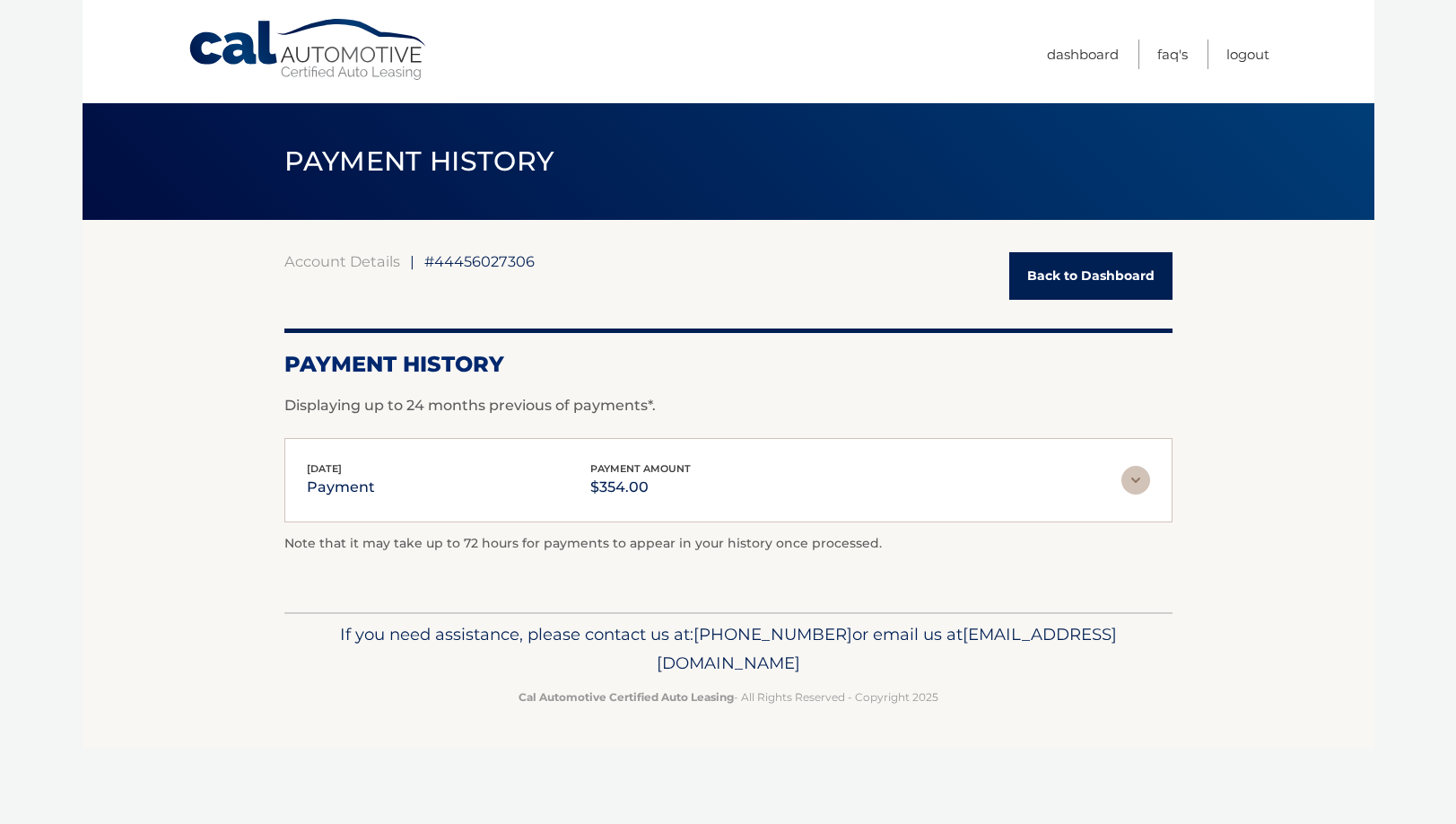
click at [1129, 479] on img at bounding box center [1136, 480] width 29 height 29
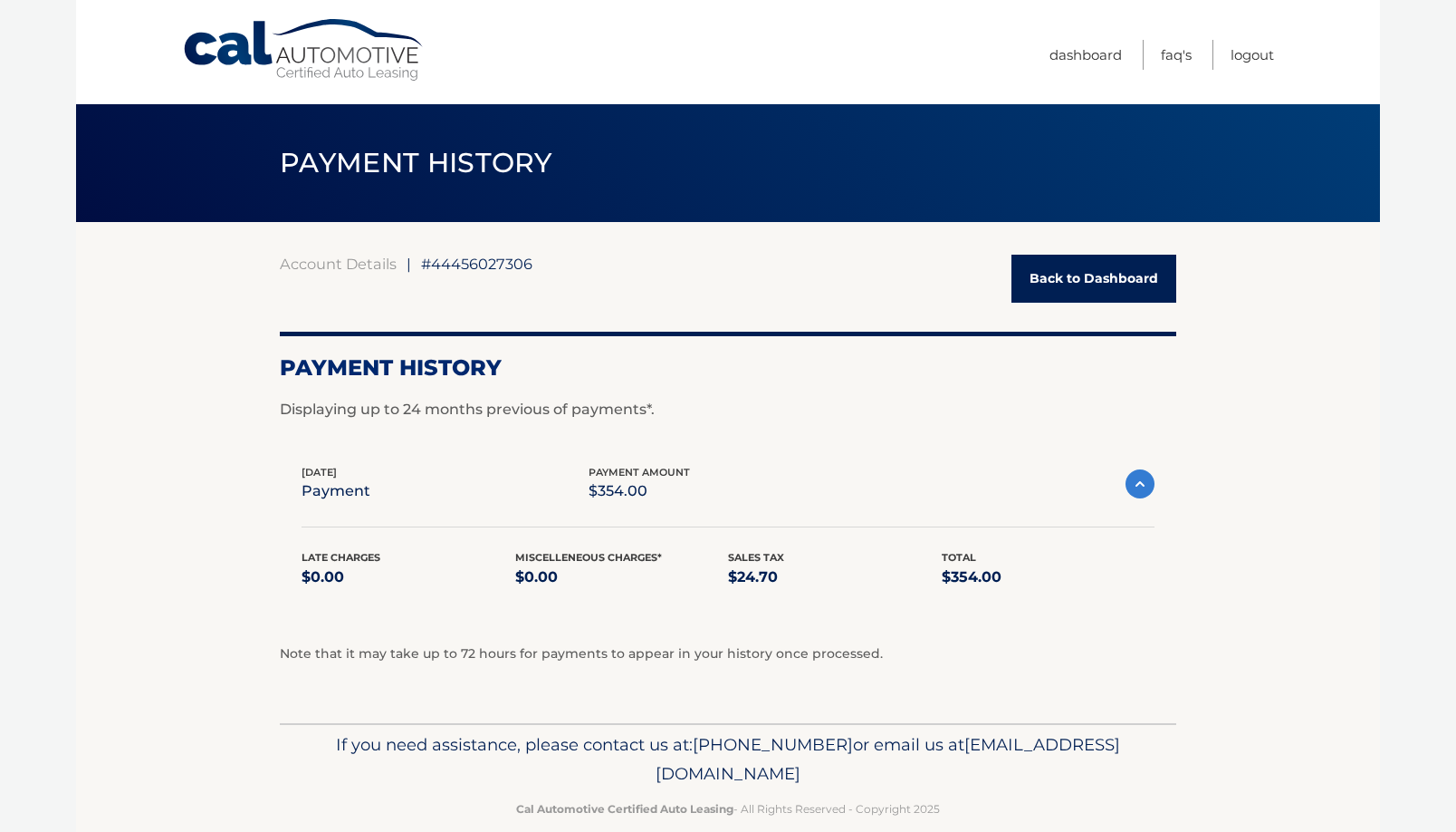
click at [1128, 482] on img at bounding box center [1140, 484] width 29 height 29
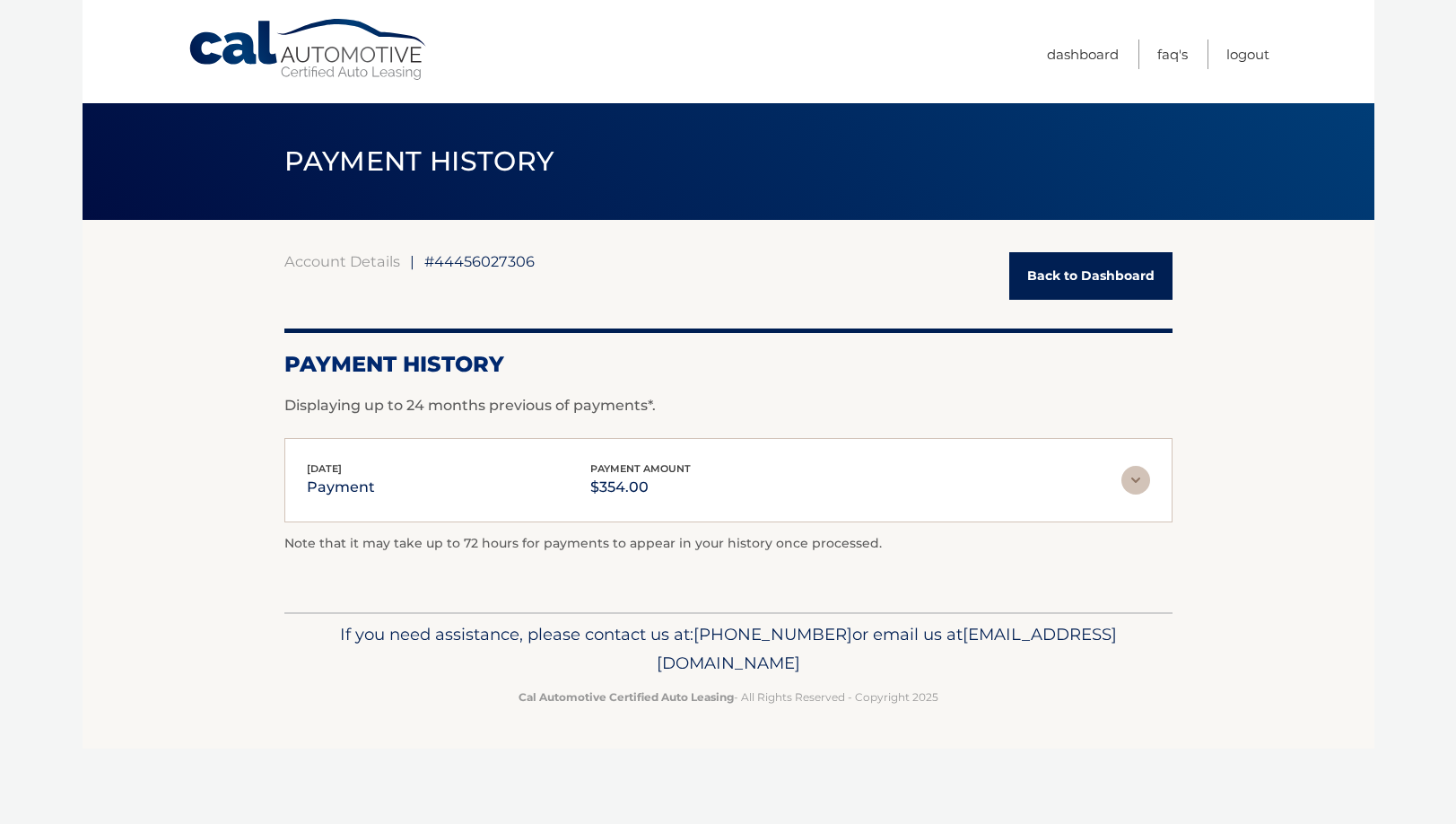
click at [1150, 268] on link "Back to Dashboard" at bounding box center [1091, 276] width 163 height 48
